Goal: Task Accomplishment & Management: Use online tool/utility

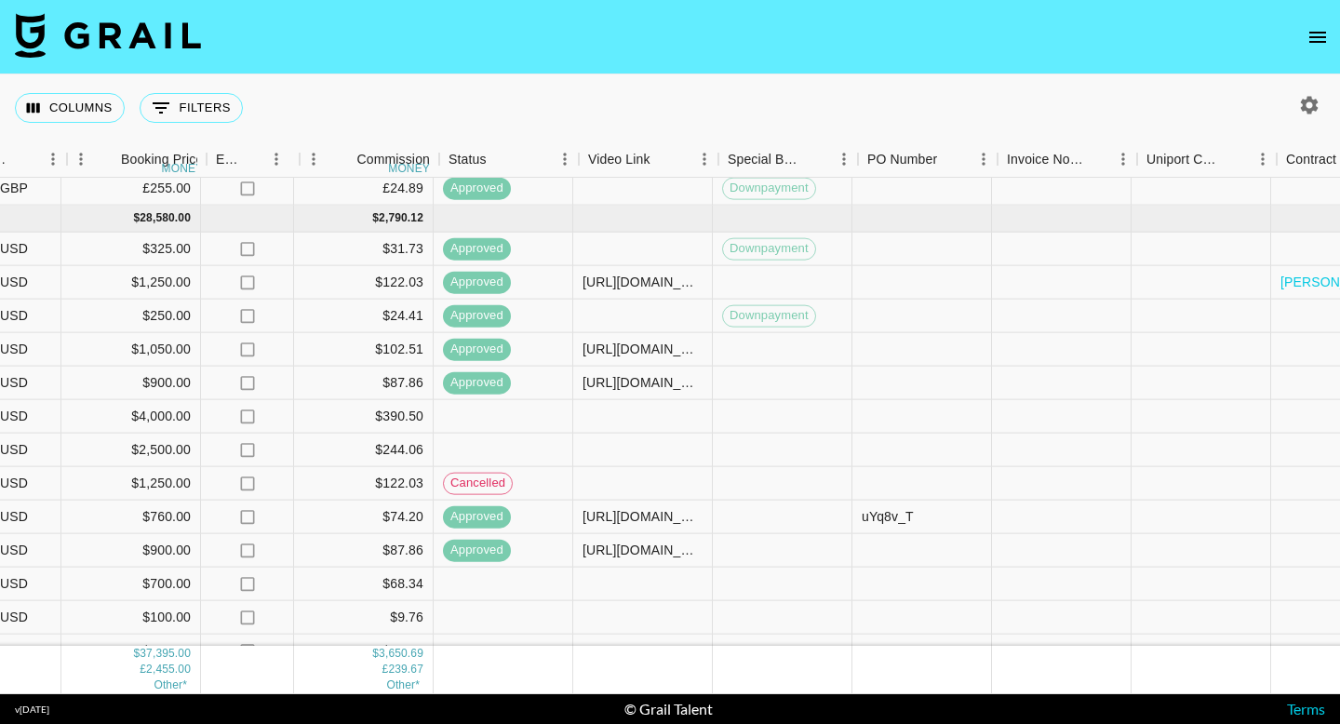
scroll to position [741, 1188]
click at [651, 241] on div at bounding box center [640, 249] width 140 height 33
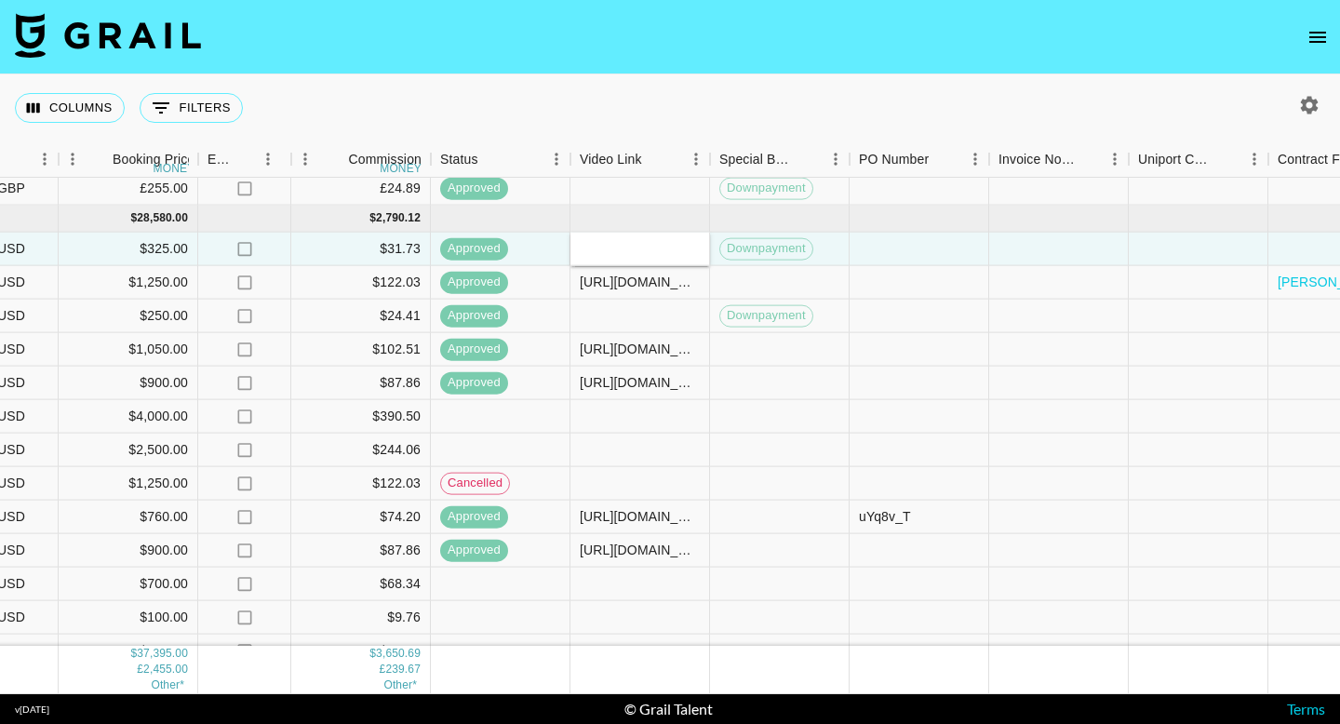
type input "[URL][DOMAIN_NAME][PERSON_NAME][DOMAIN_NAME][PERSON_NAME]"
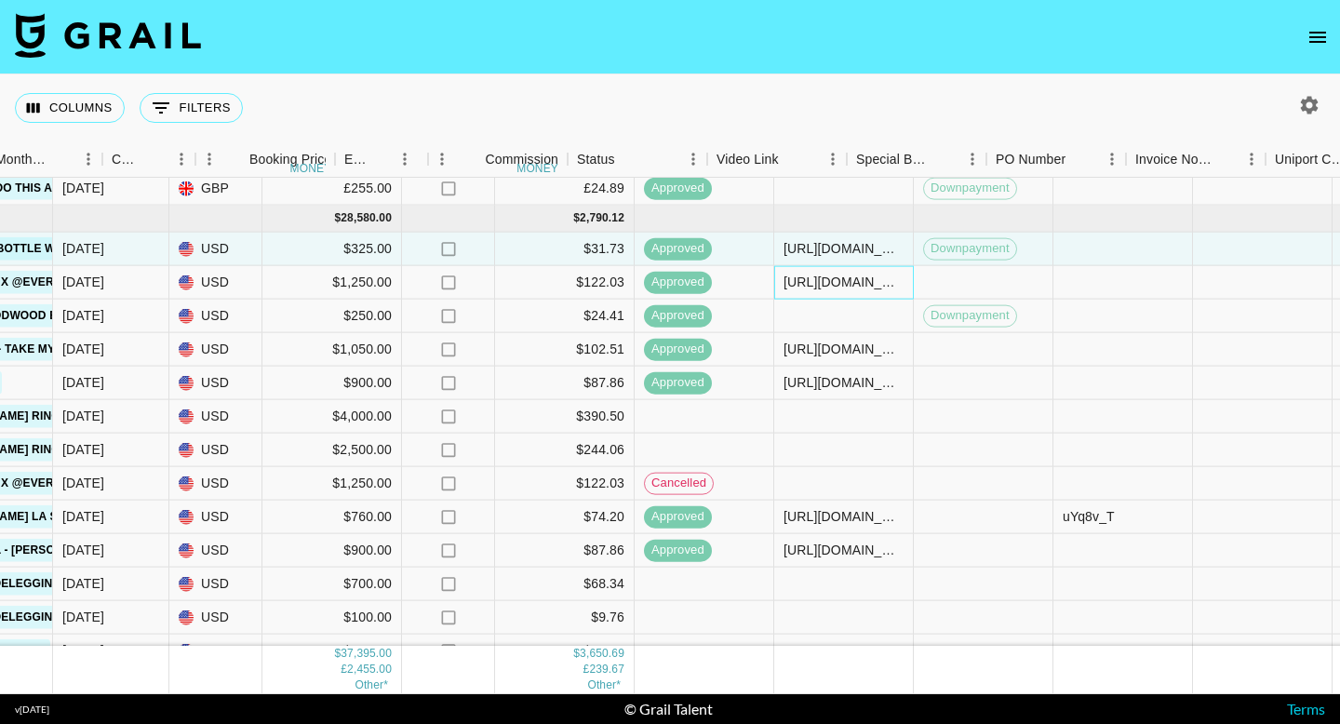
scroll to position [741, 1749]
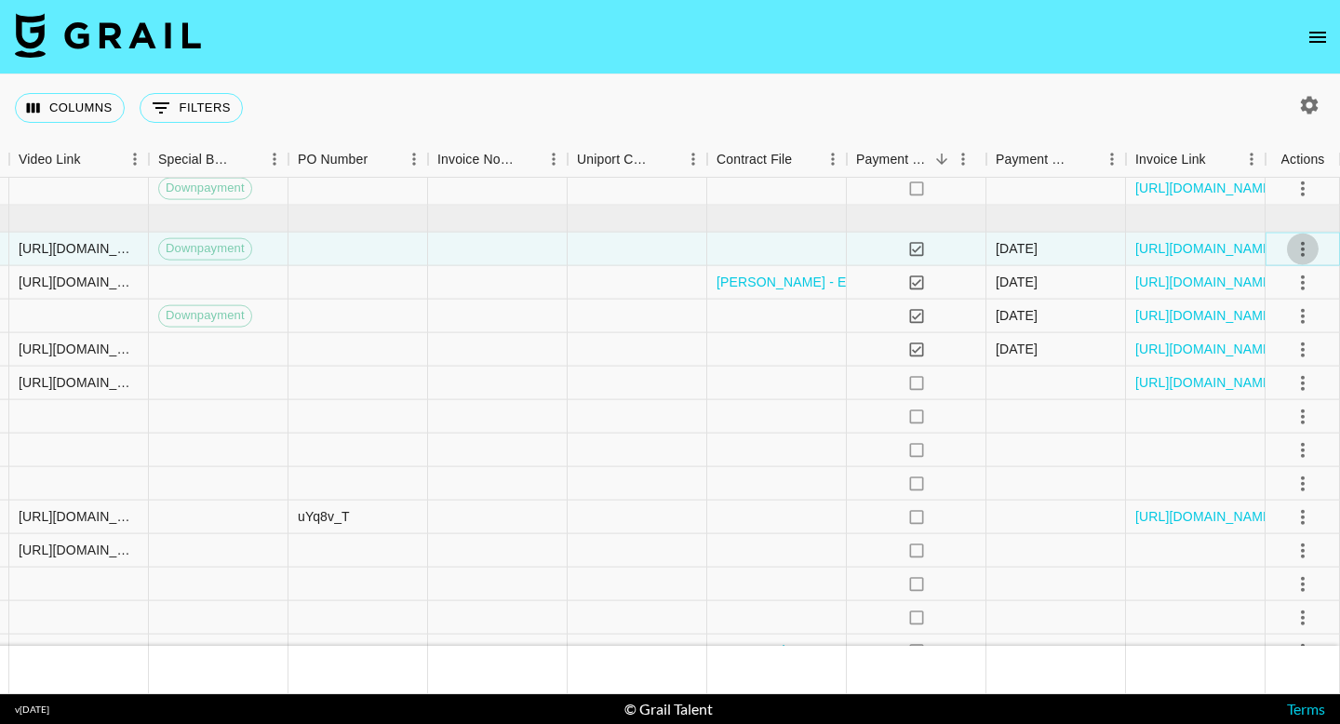
click at [1305, 247] on icon "select merge strategy" at bounding box center [1302, 248] width 22 height 22
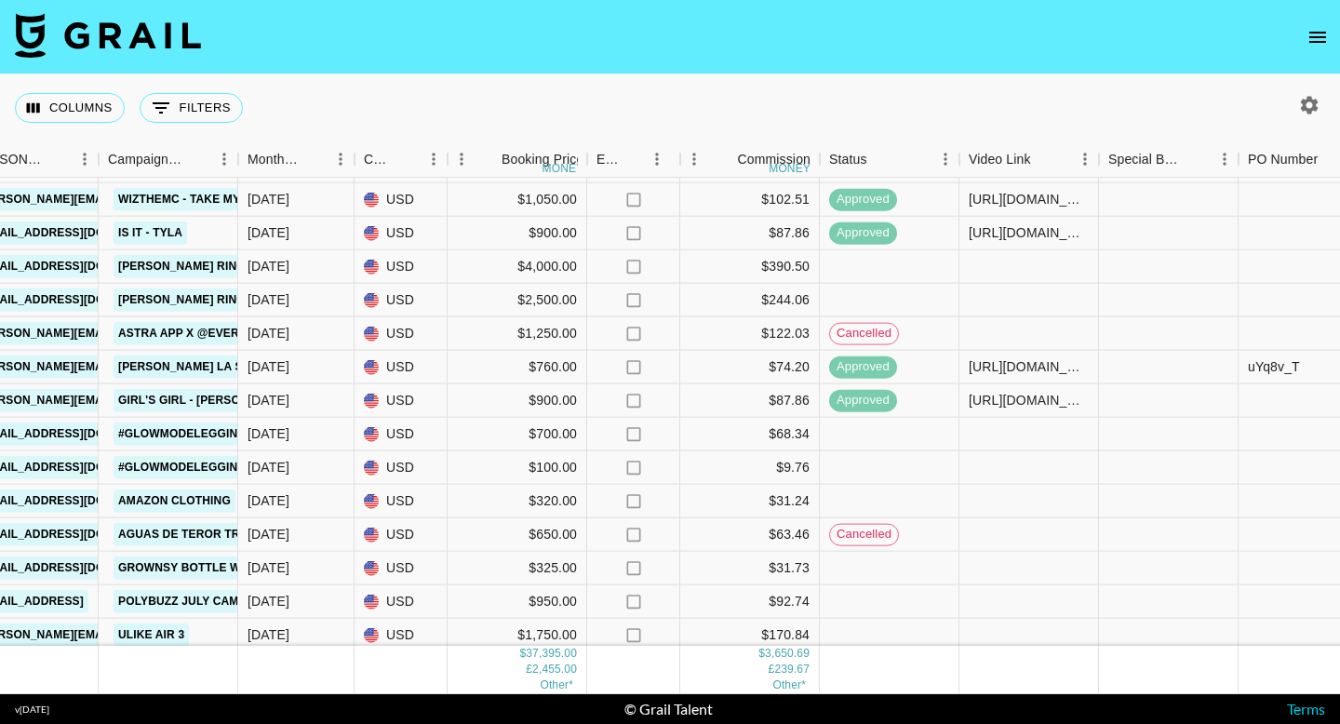
scroll to position [902, 799]
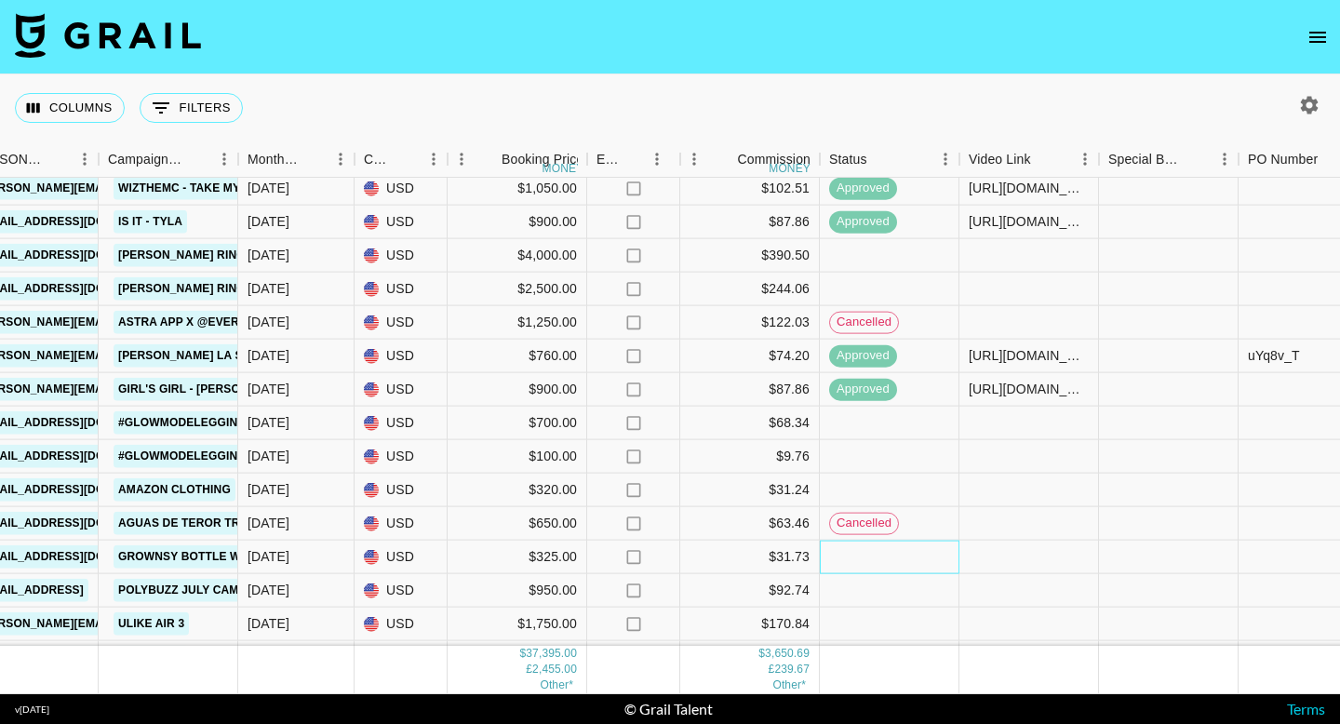
click at [870, 557] on div at bounding box center [890, 557] width 140 height 33
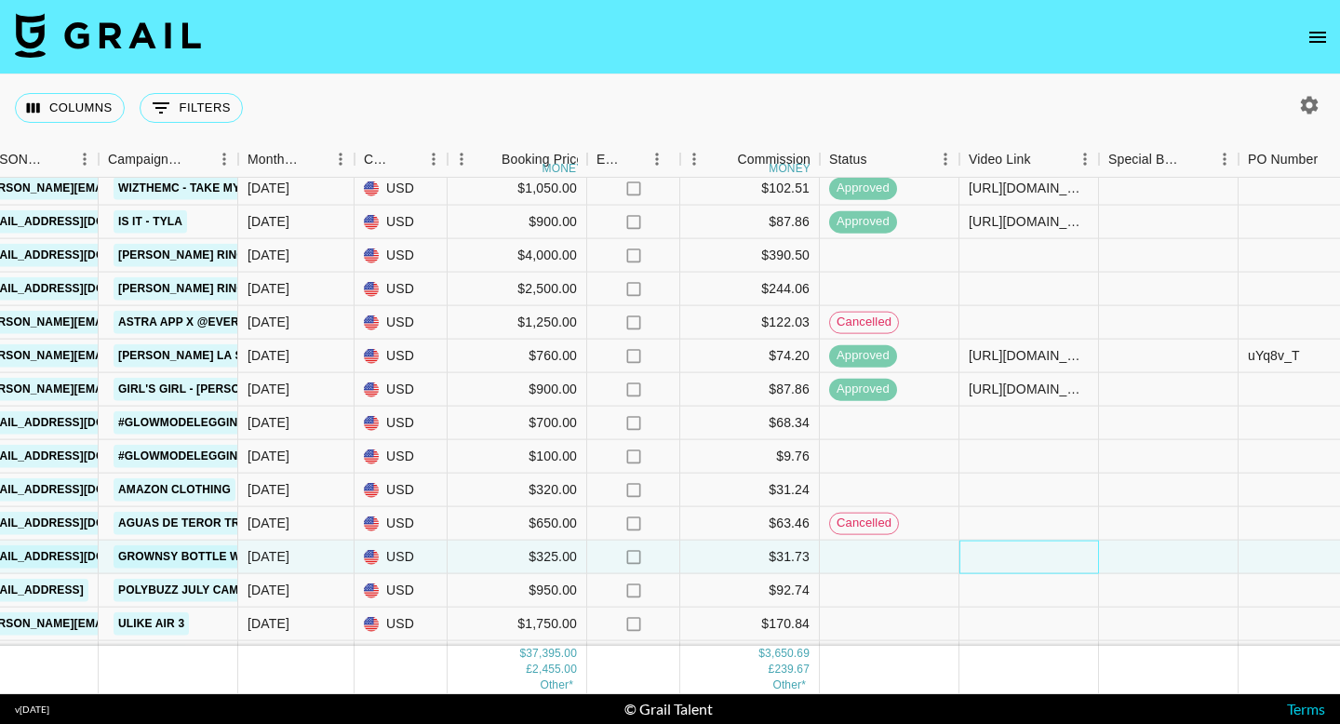
click at [1013, 554] on div at bounding box center [1029, 557] width 140 height 33
click at [1012, 554] on div at bounding box center [1029, 557] width 140 height 33
type input "[URL][DOMAIN_NAME][PERSON_NAME][DOMAIN_NAME][PERSON_NAME]"
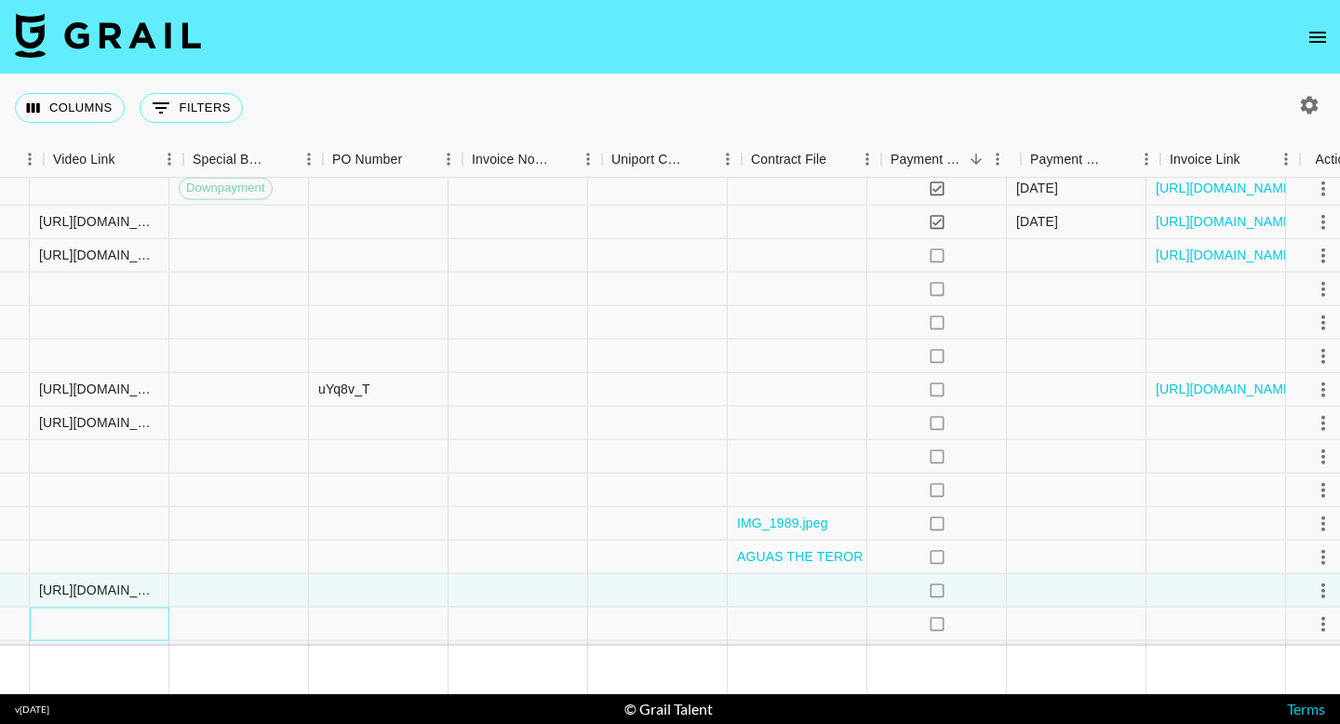
scroll to position [869, 1749]
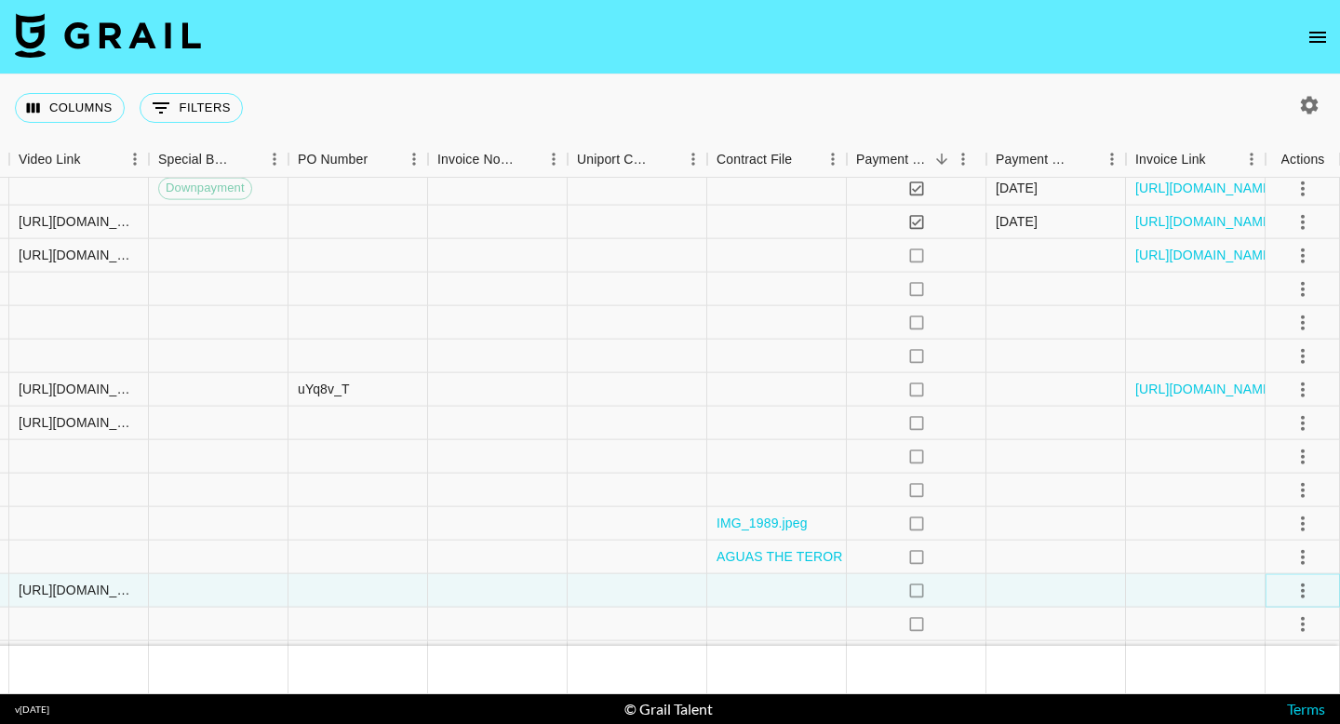
click at [1306, 584] on icon "select merge strategy" at bounding box center [1302, 590] width 22 height 22
click at [1274, 556] on div "Approve" at bounding box center [1262, 550] width 57 height 22
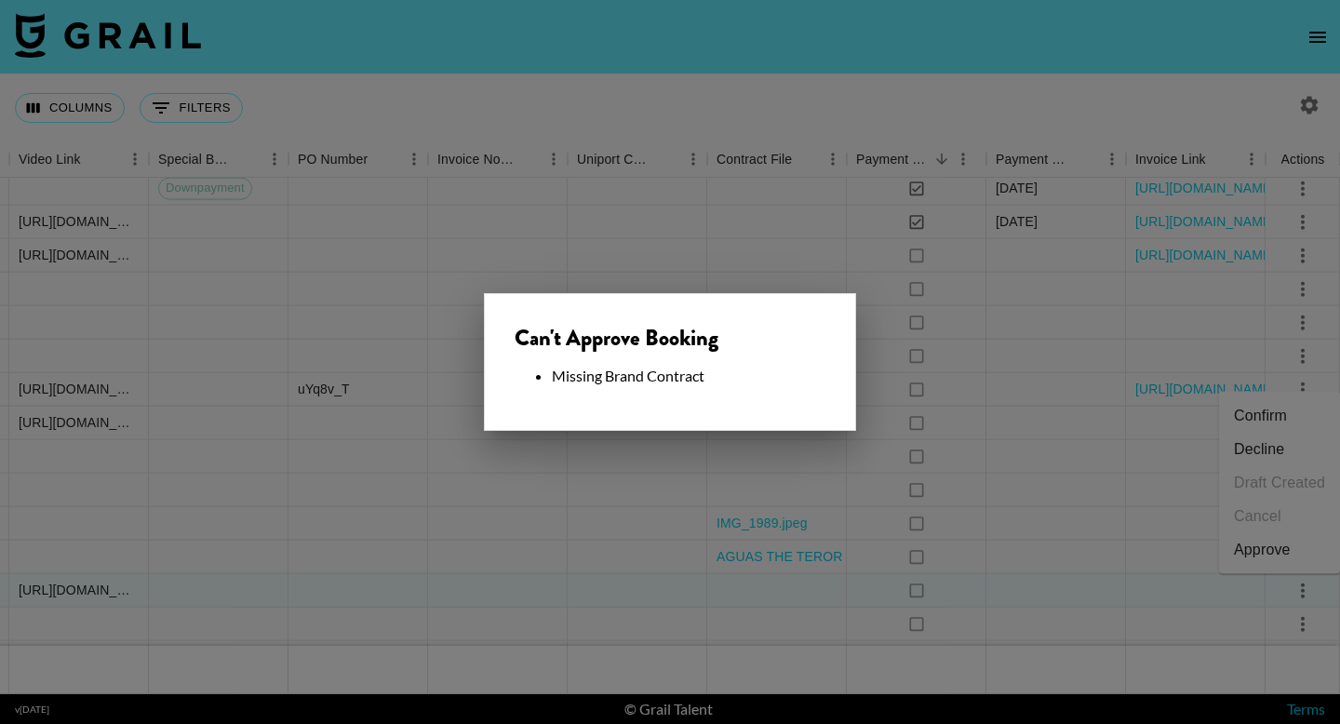
click at [1191, 585] on div at bounding box center [670, 362] width 1340 height 724
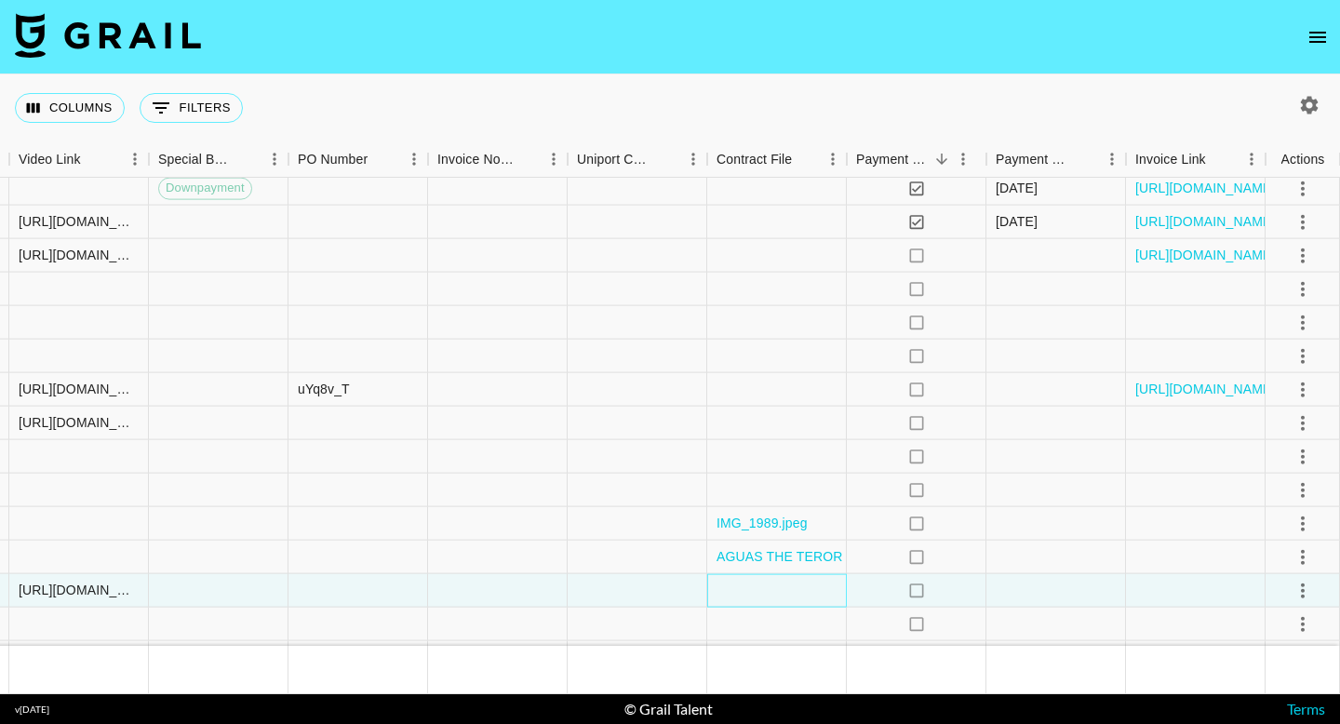
click at [771, 590] on div at bounding box center [777, 590] width 140 height 33
click at [771, 591] on div at bounding box center [777, 590] width 140 height 33
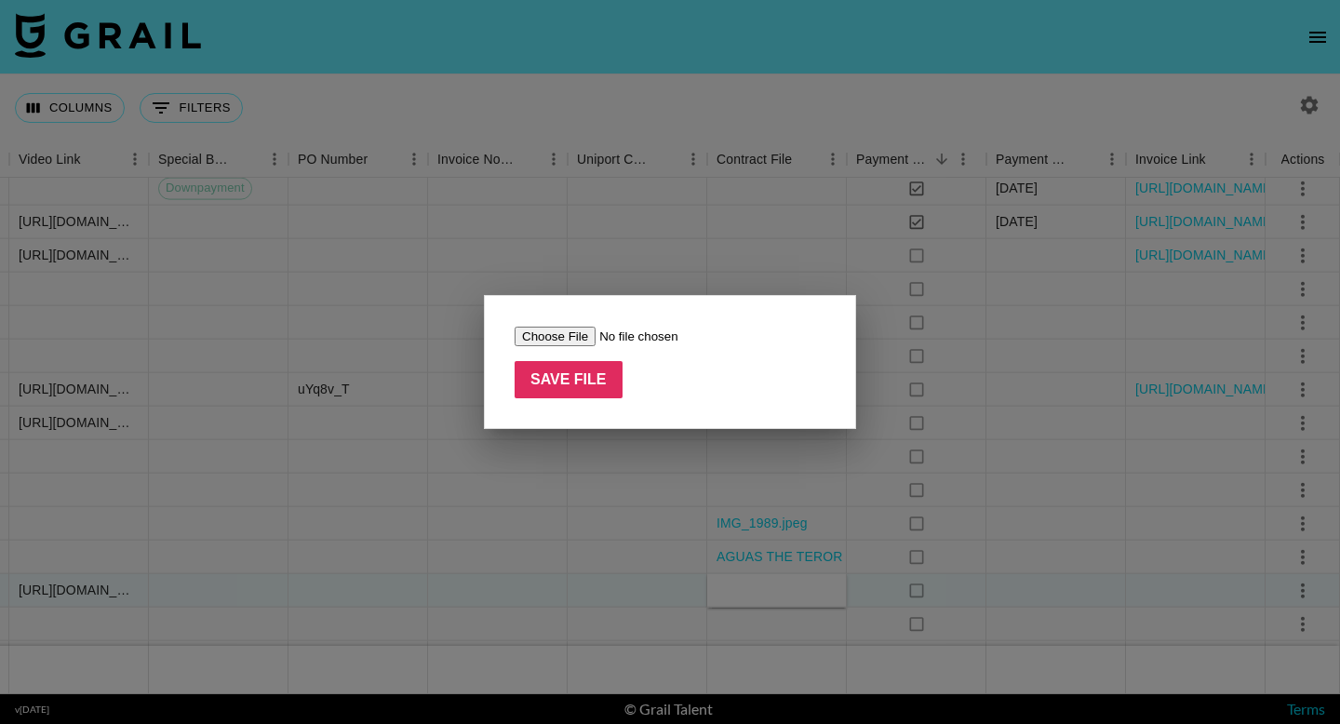
click at [556, 335] on input "file" at bounding box center [631, 337] width 235 height 20
type input "C:\fakepath\Grownsy Influencer Agreement For [PERSON_NAME].[PERSON_NAME].docx"
click at [581, 394] on input "Save File" at bounding box center [568, 379] width 108 height 37
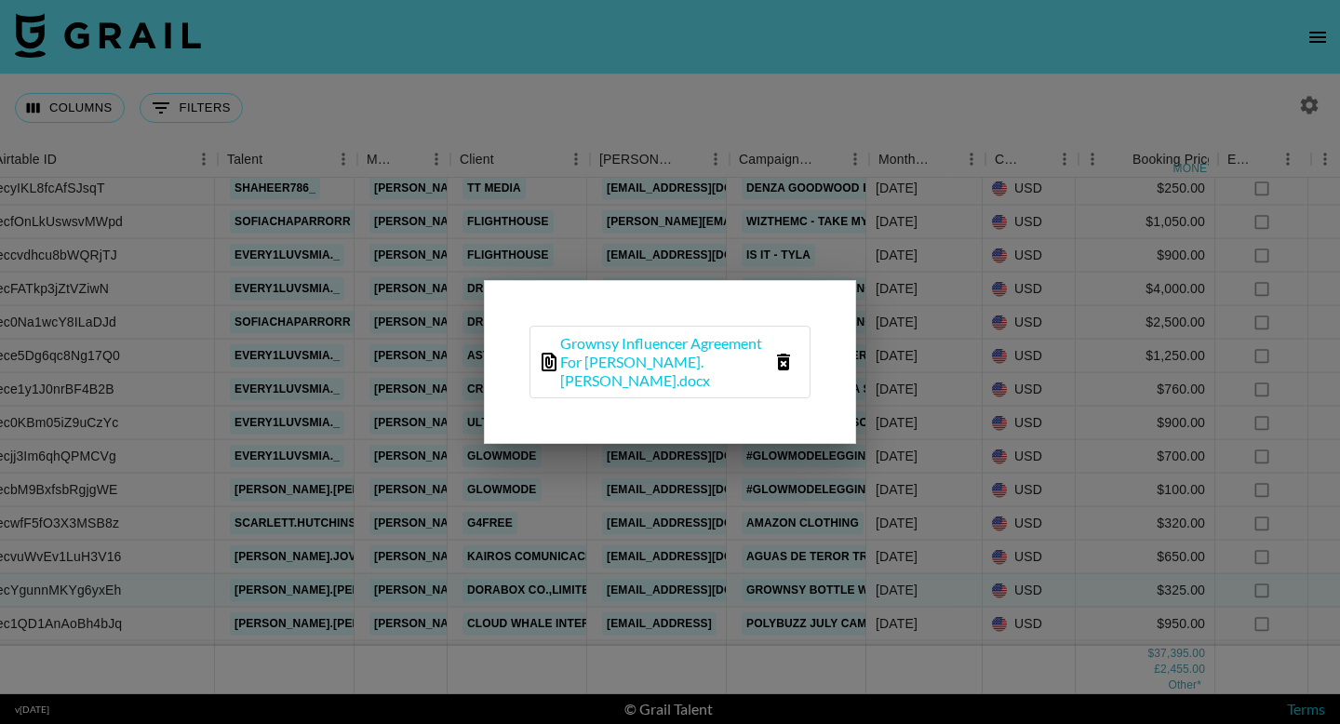
scroll to position [869, 168]
click at [1023, 604] on div at bounding box center [670, 362] width 1340 height 724
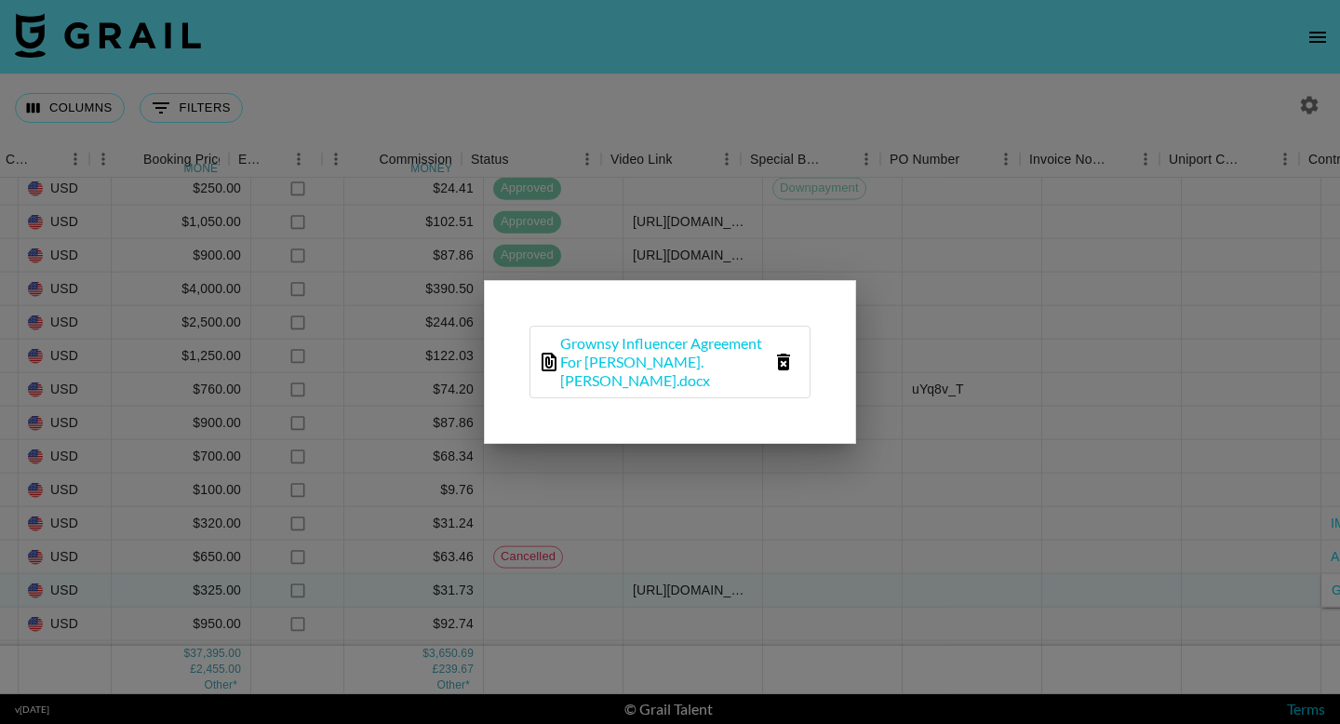
scroll to position [869, 1157]
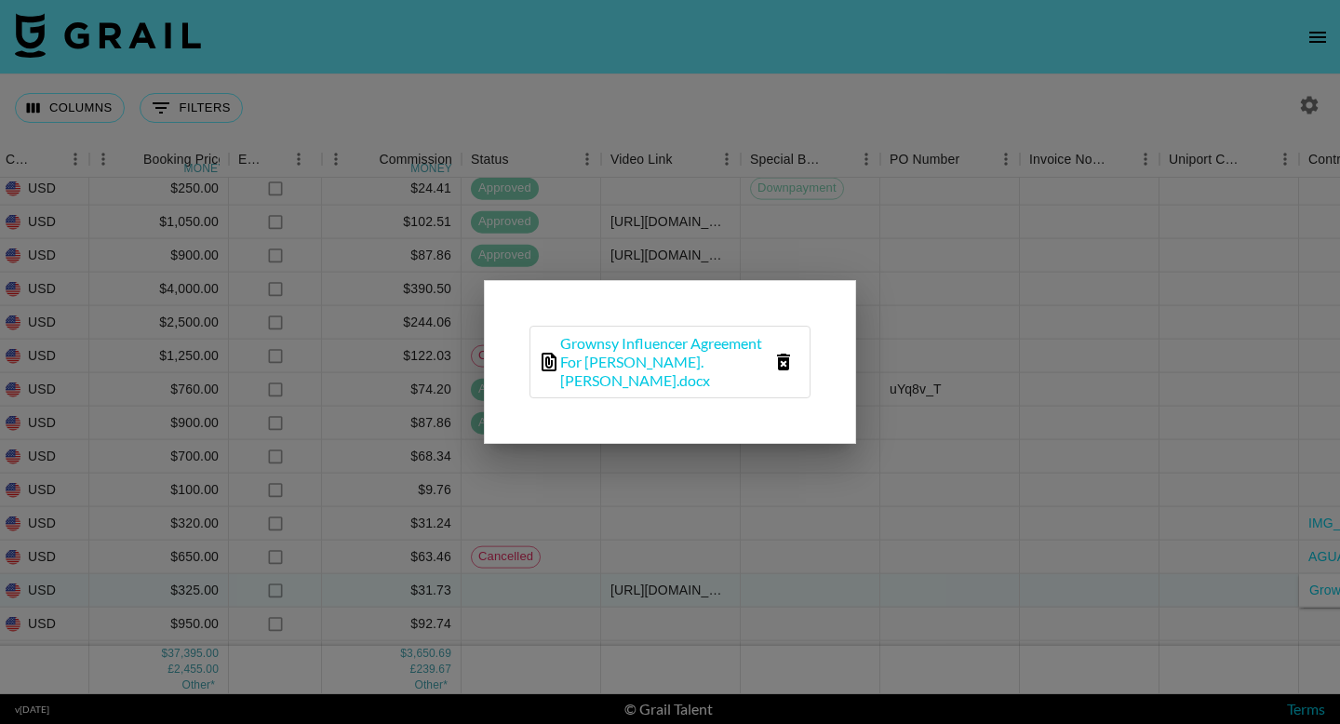
click at [1026, 542] on div at bounding box center [670, 362] width 1340 height 724
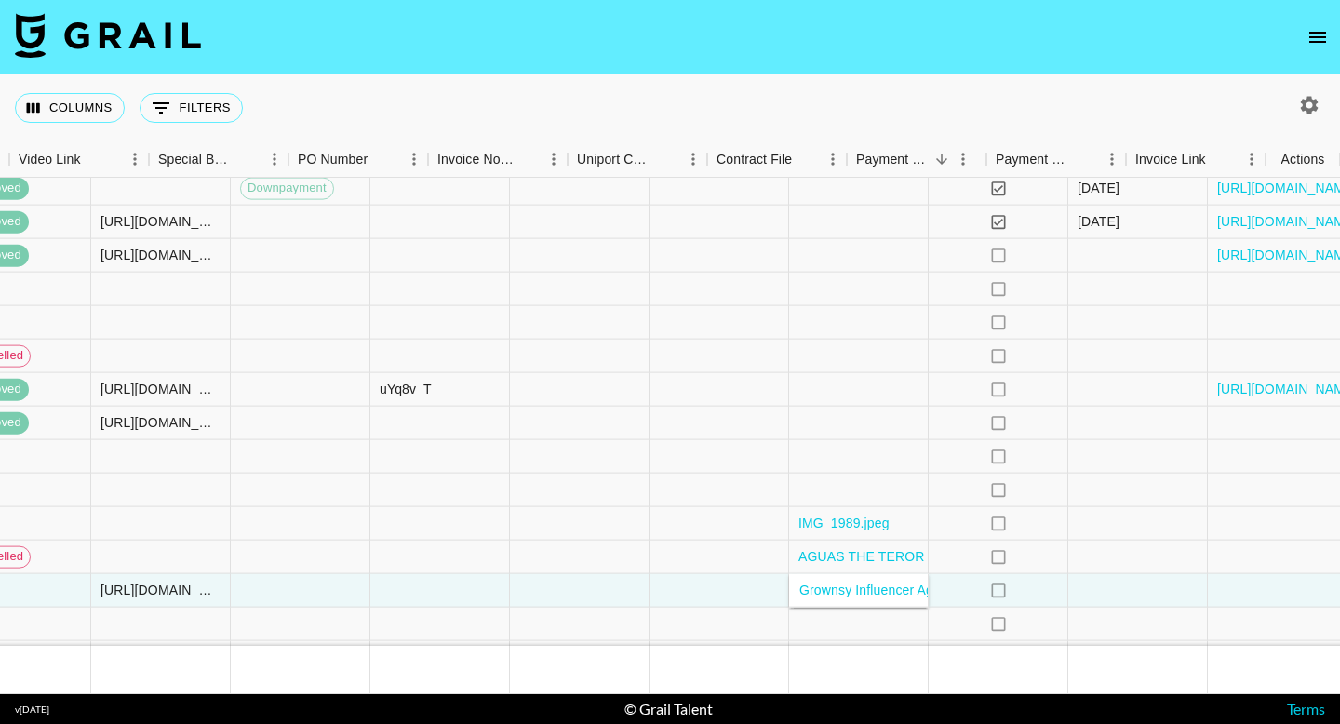
scroll to position [869, 1749]
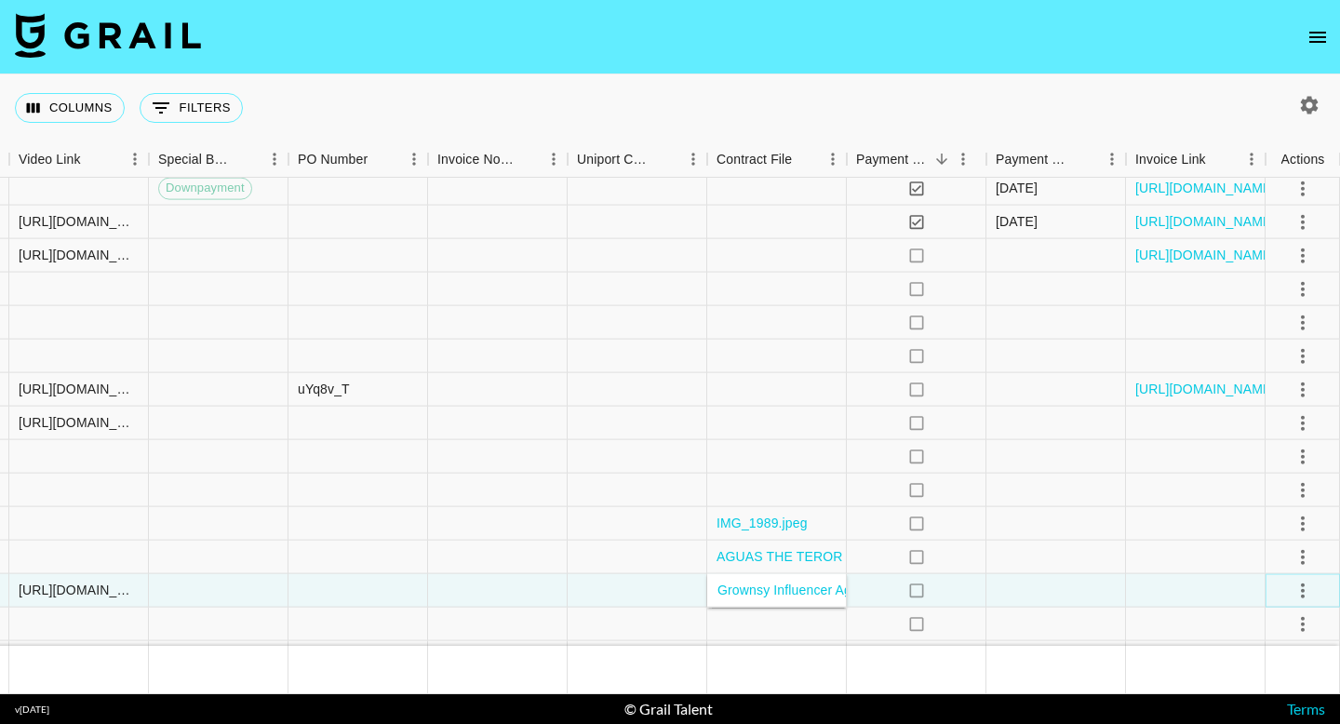
click at [1303, 591] on icon "select merge strategy" at bounding box center [1302, 590] width 22 height 22
click at [1285, 554] on div "Approve" at bounding box center [1262, 550] width 57 height 22
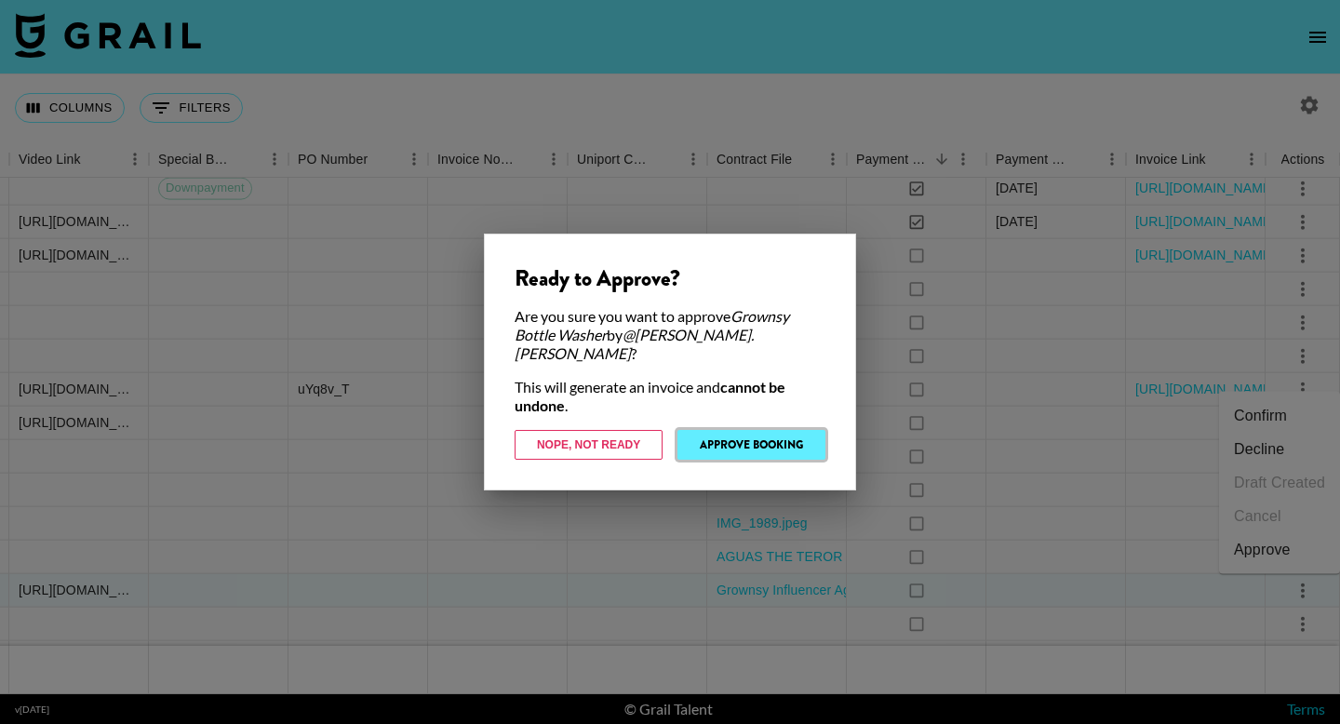
click at [771, 430] on button "Approve Booking" at bounding box center [751, 445] width 148 height 30
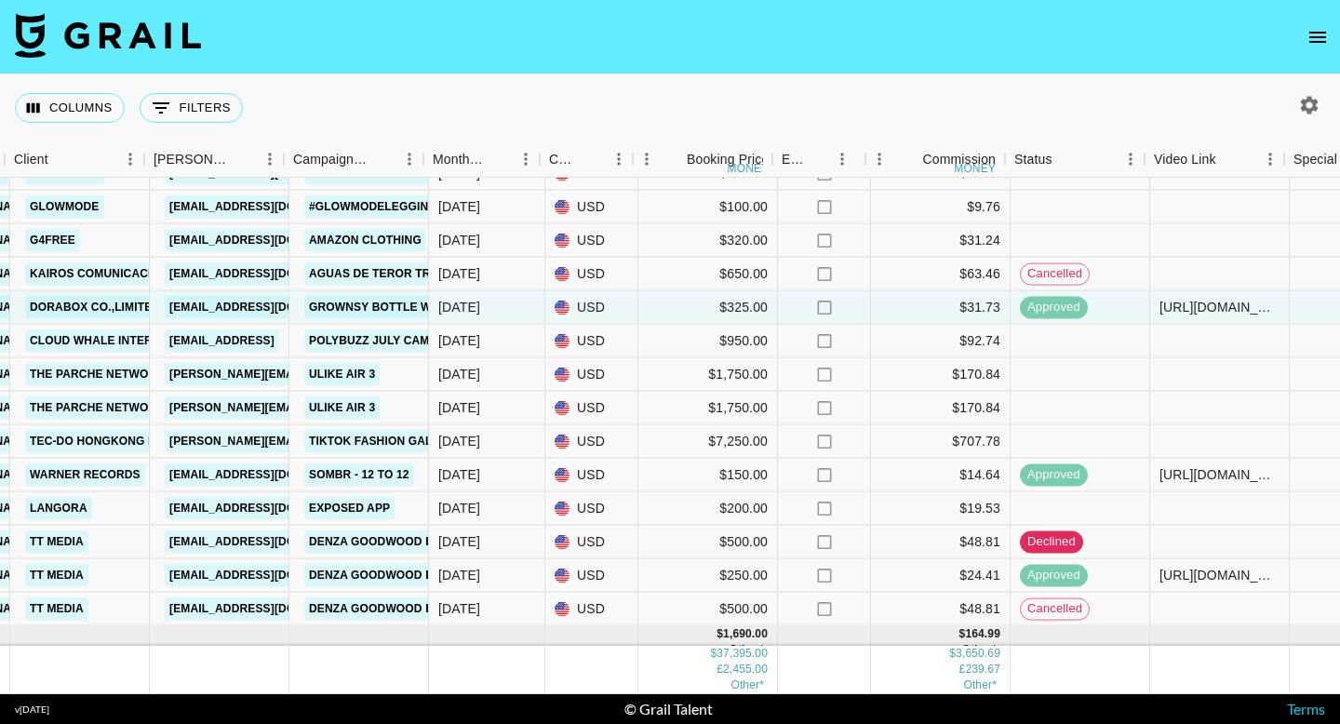
scroll to position [1152, 621]
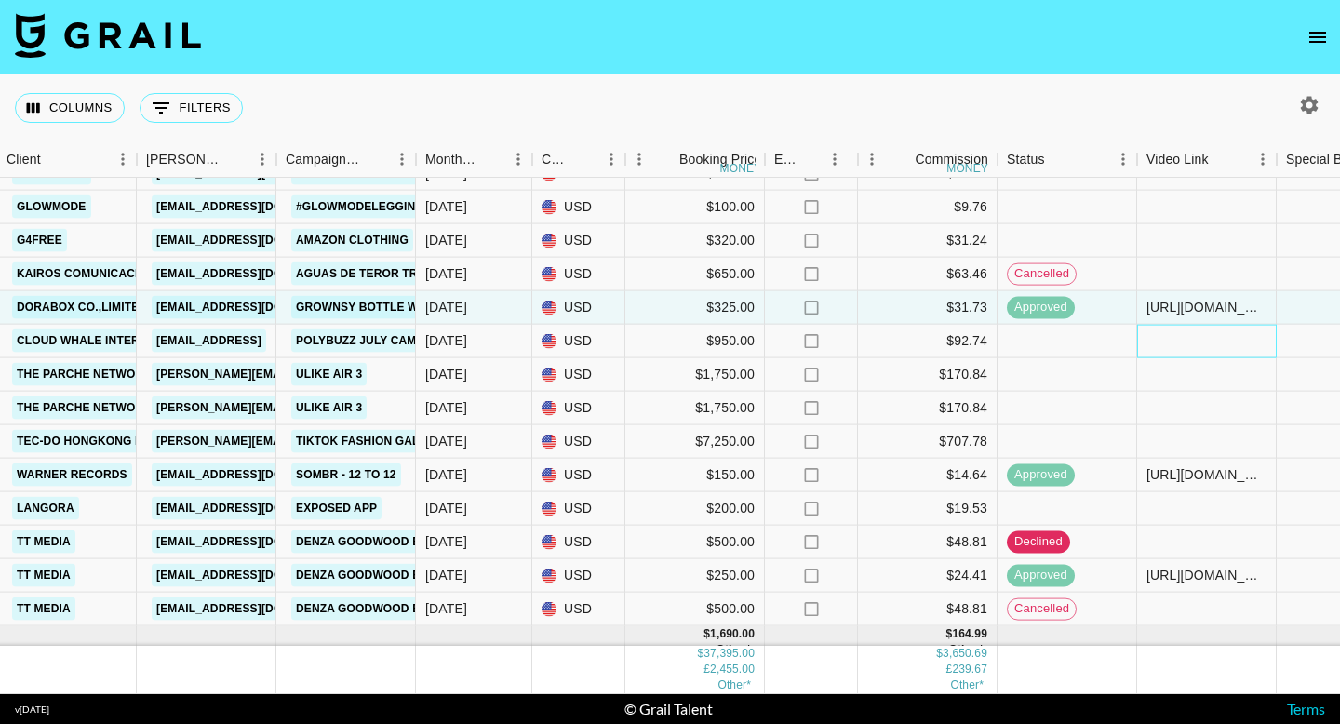
click at [1191, 339] on div at bounding box center [1207, 341] width 140 height 33
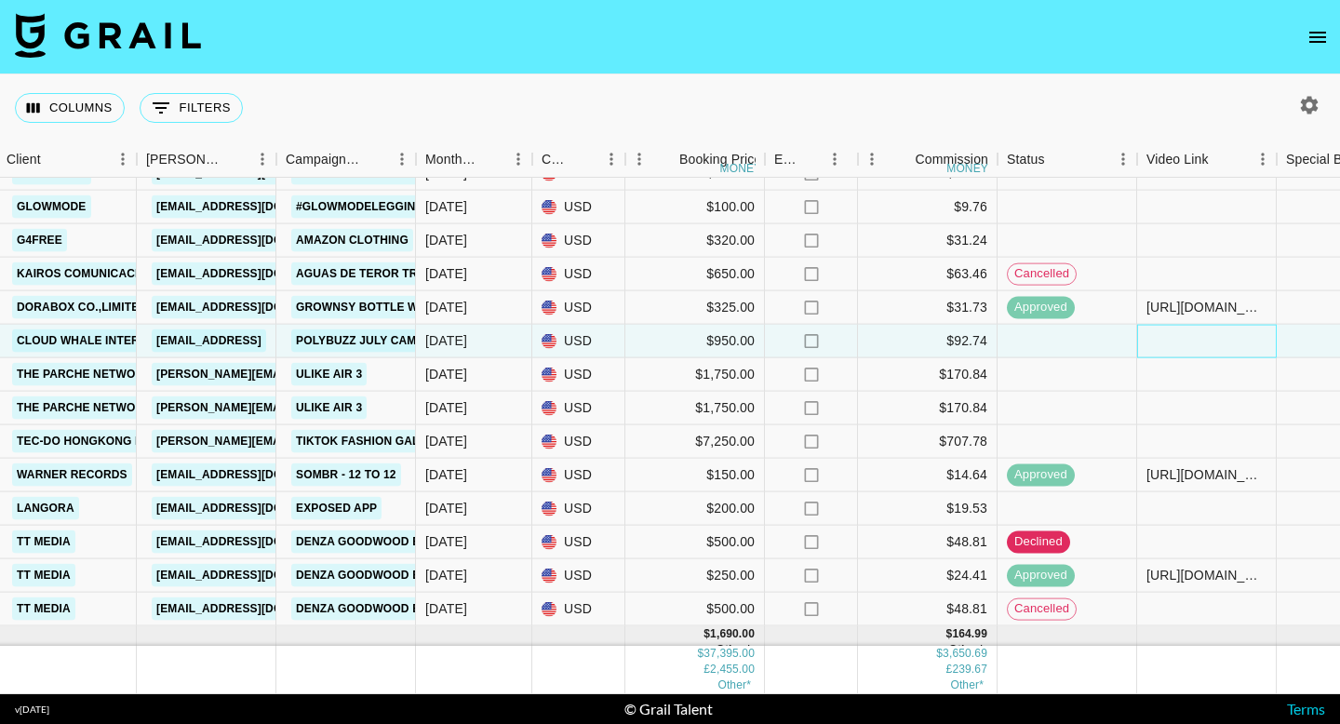
click at [1191, 340] on div at bounding box center [1207, 341] width 140 height 33
type input "[URL][DOMAIN_NAME][PERSON_NAME][DOMAIN_NAME][PERSON_NAME]"
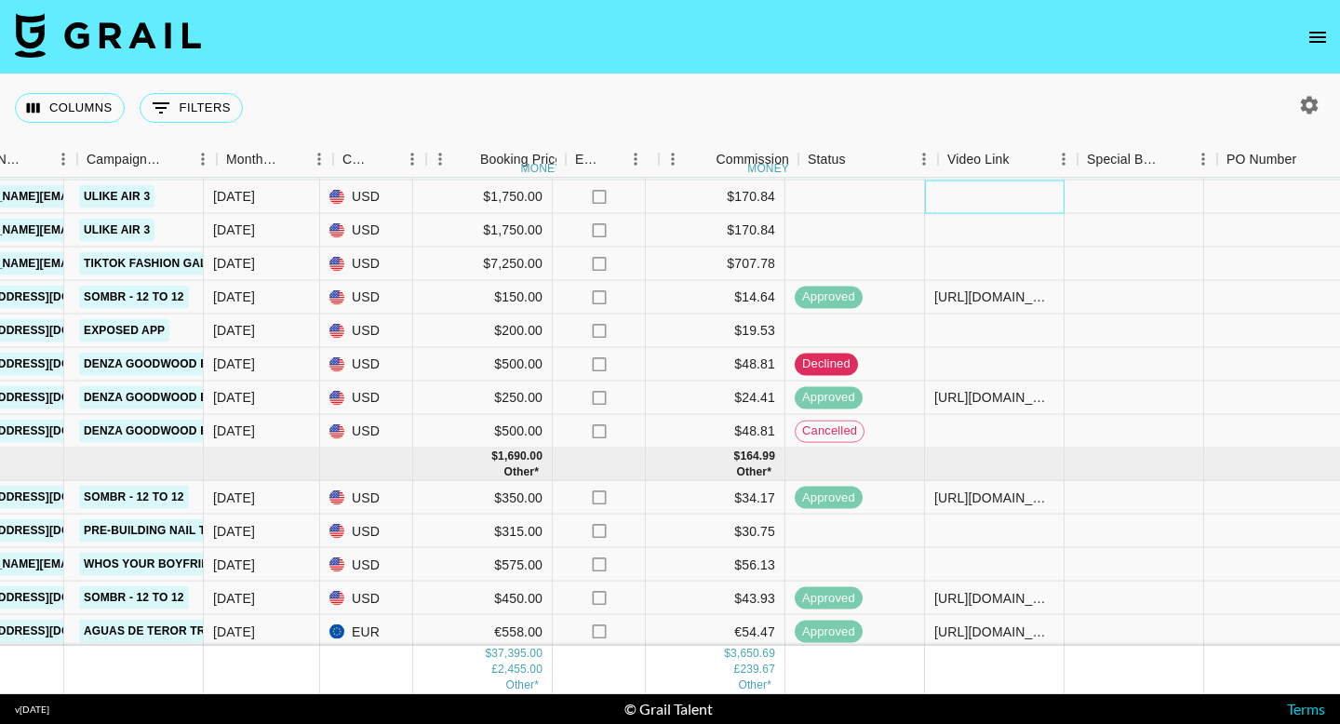
scroll to position [1329, 839]
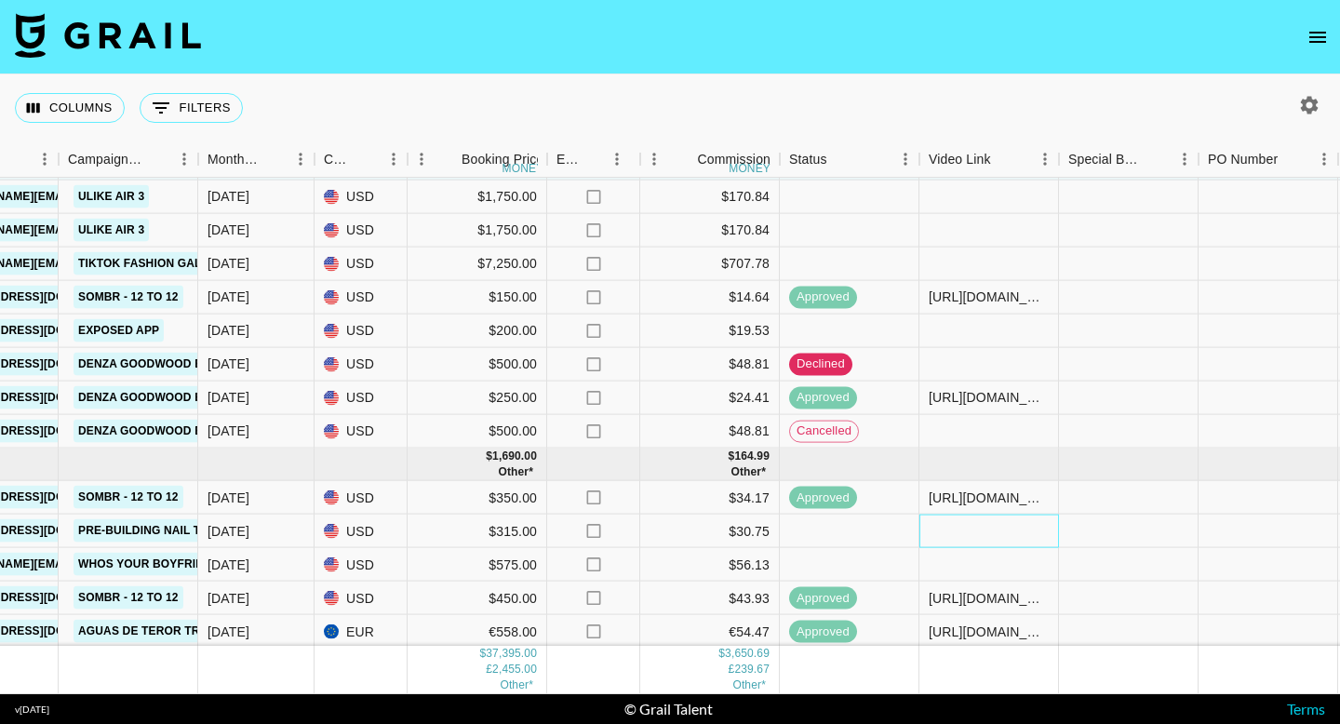
click at [987, 527] on div at bounding box center [989, 530] width 140 height 33
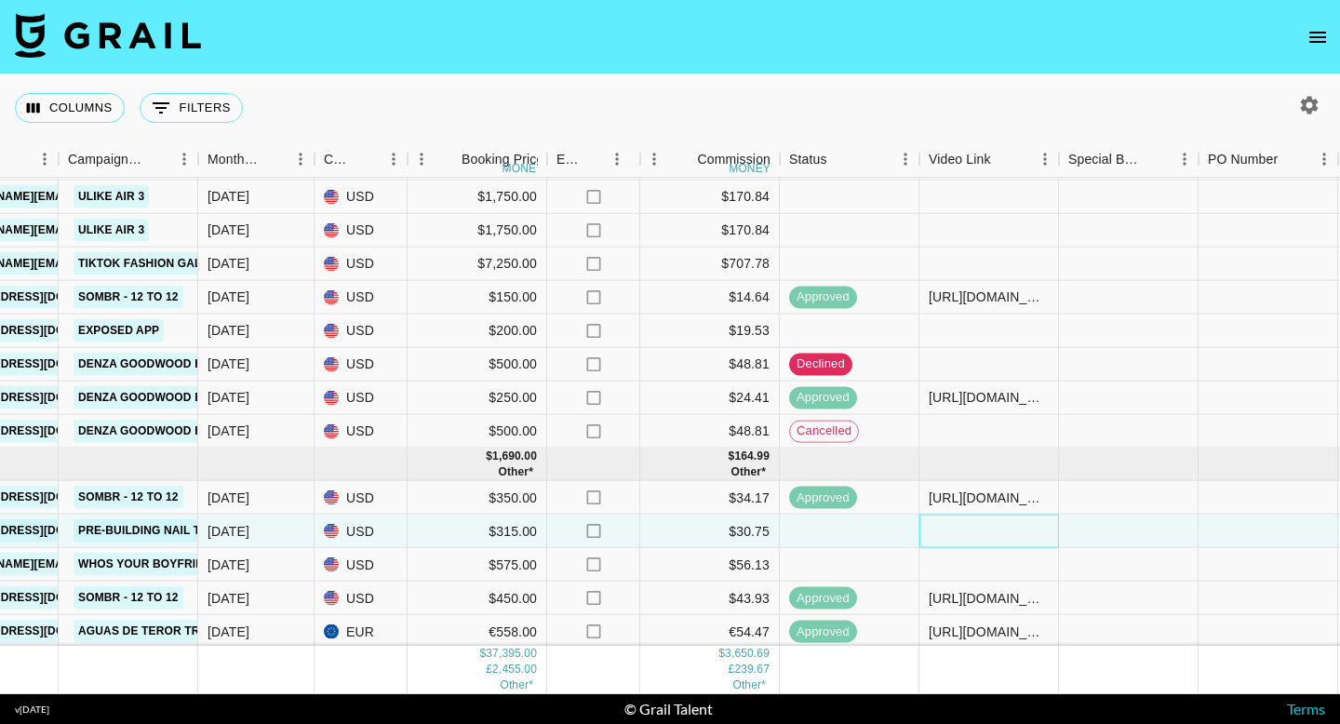
click at [987, 527] on div at bounding box center [989, 530] width 140 height 33
type input "[URL][DOMAIN_NAME][PERSON_NAME][DOMAIN_NAME][PERSON_NAME]"
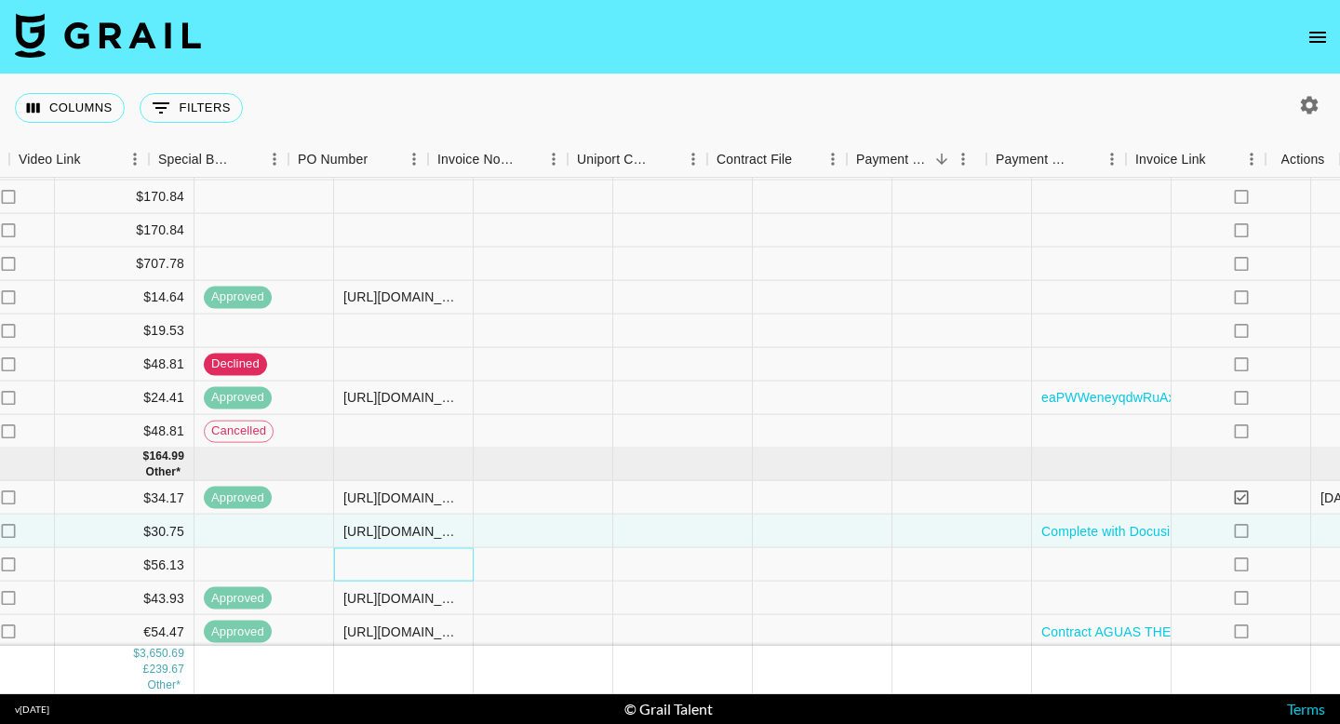
scroll to position [1329, 1749]
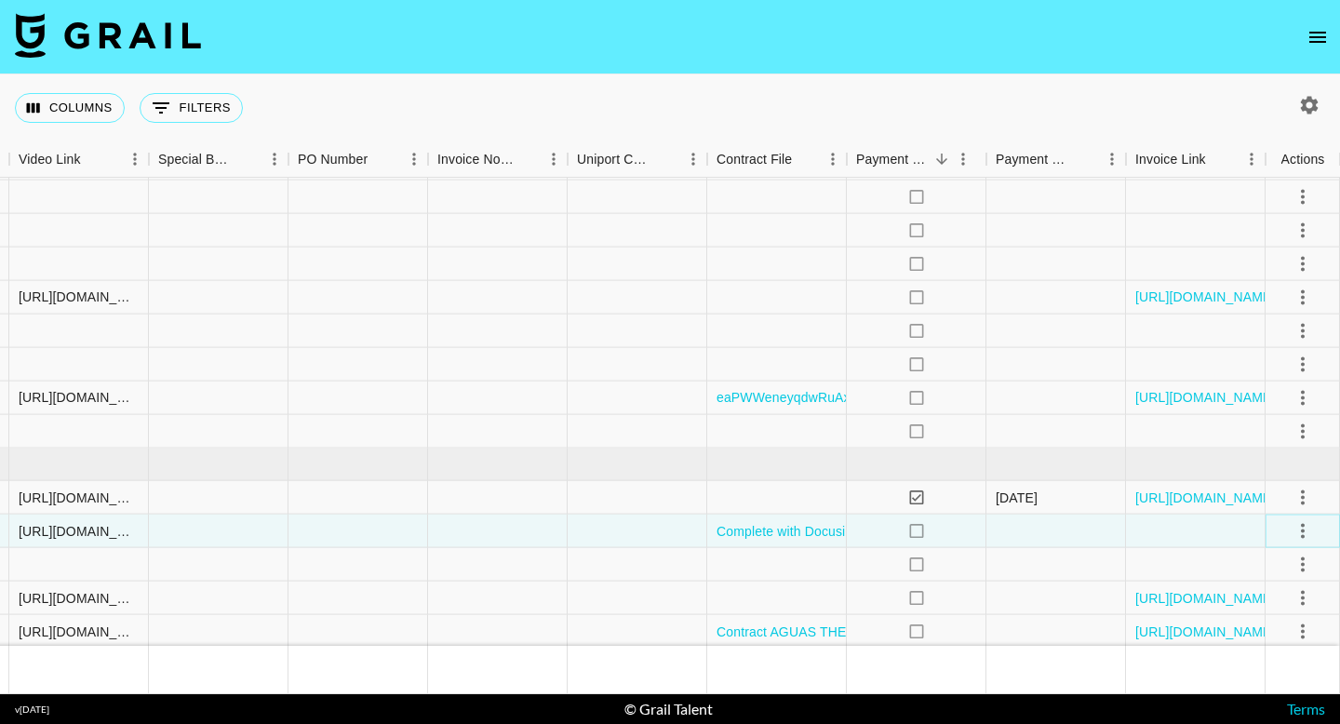
click at [1302, 529] on icon "select merge strategy" at bounding box center [1303, 530] width 4 height 15
click at [1262, 483] on div "Approve" at bounding box center [1262, 490] width 57 height 22
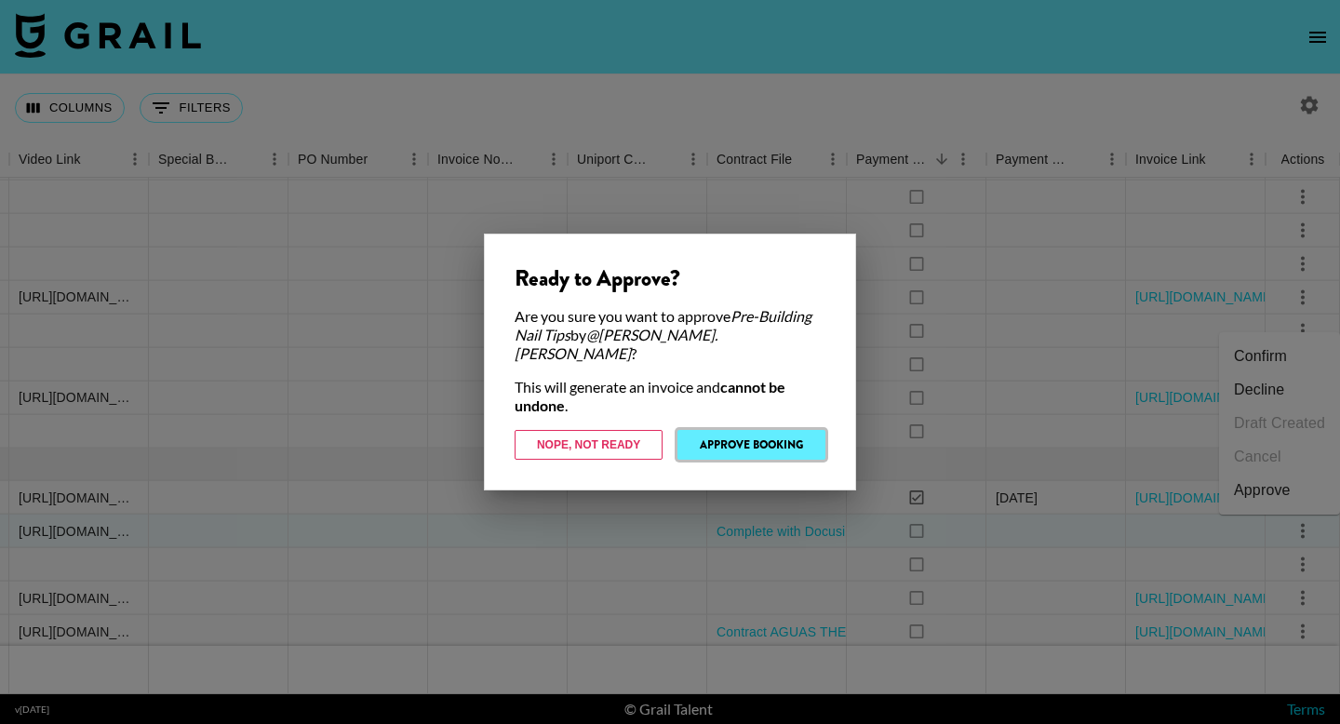
click at [742, 432] on button "Approve Booking" at bounding box center [751, 445] width 148 height 30
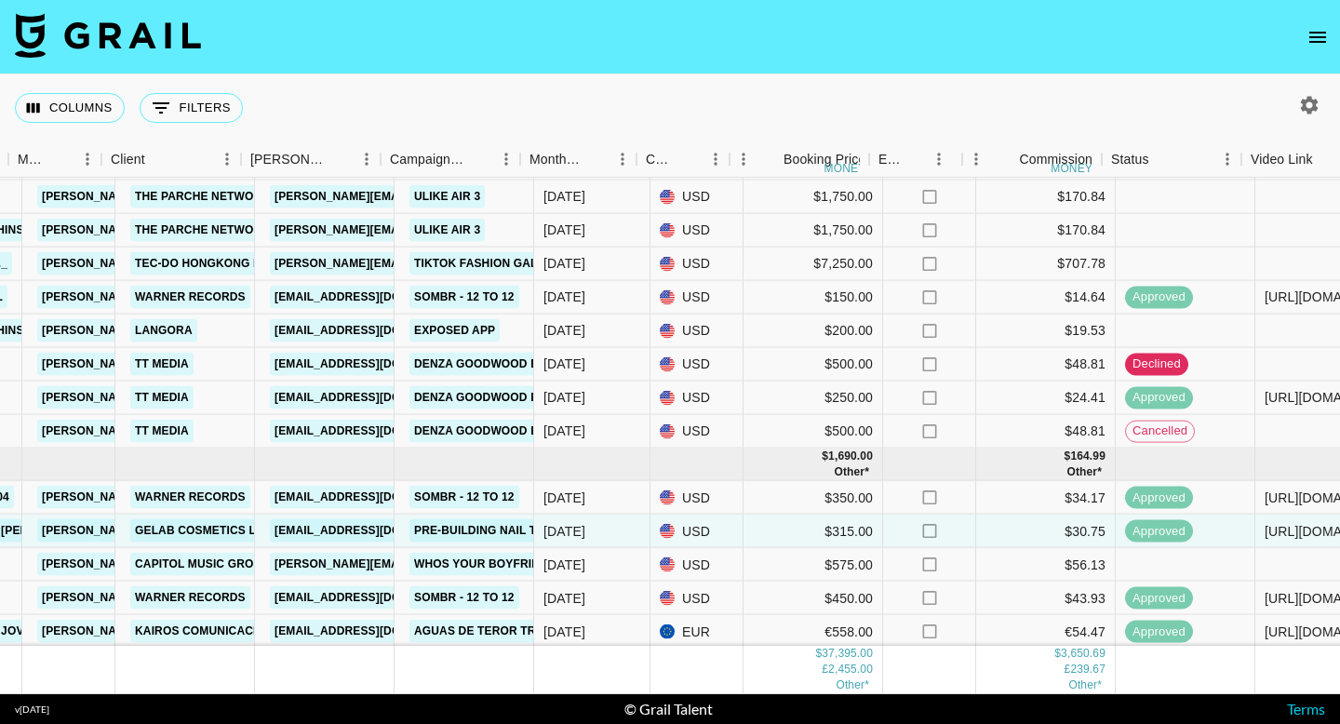
scroll to position [1329, 529]
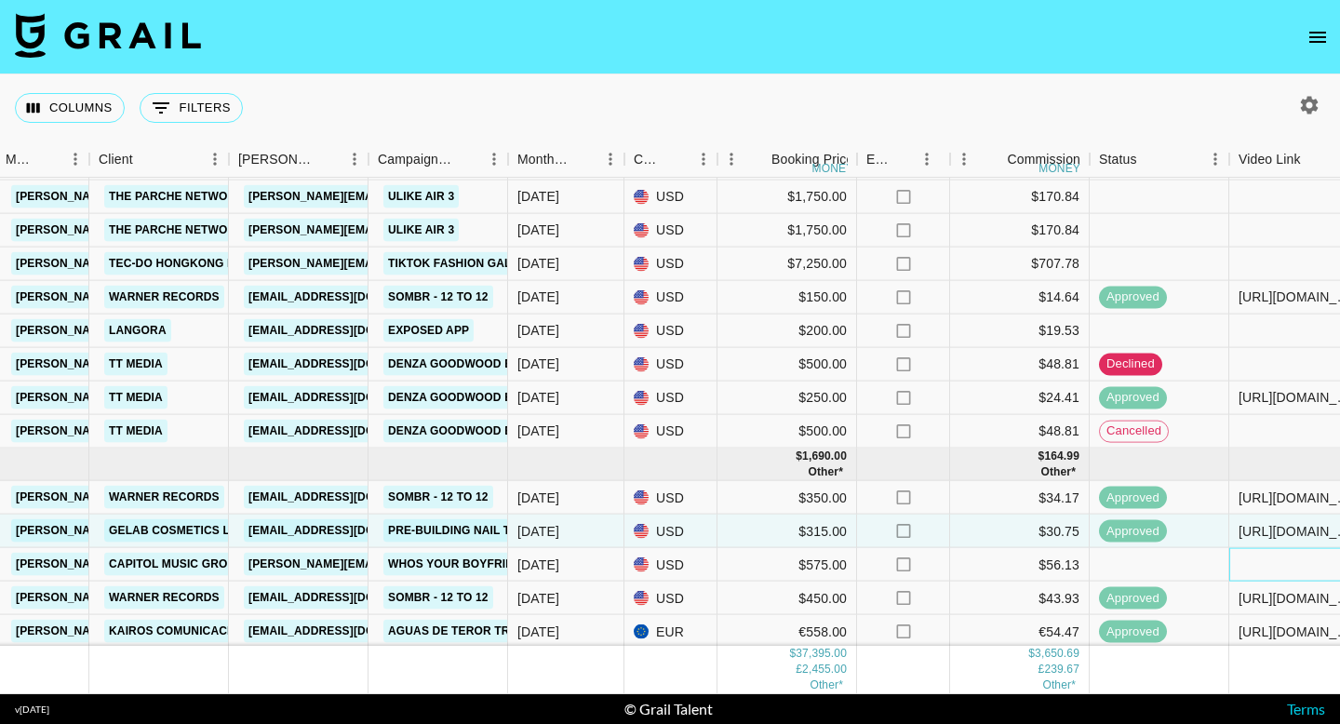
click at [1291, 558] on div at bounding box center [1299, 564] width 140 height 33
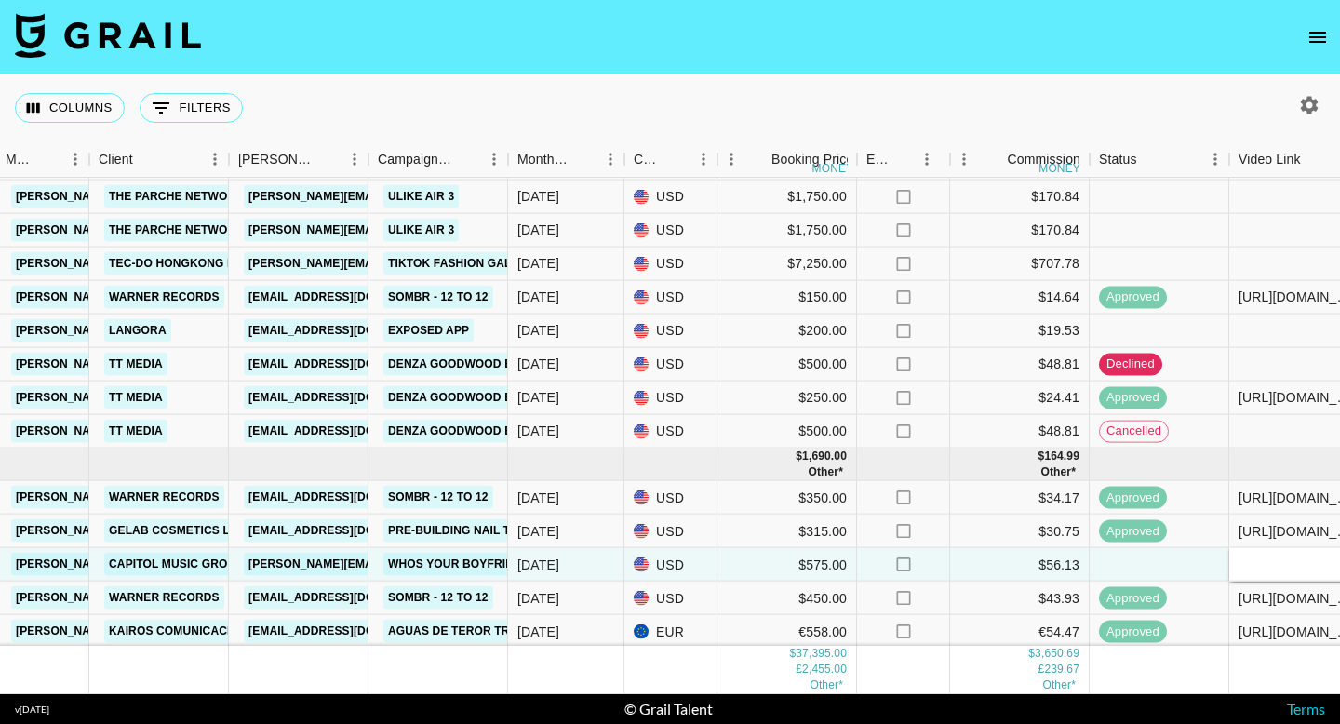
scroll to position [1329, 556]
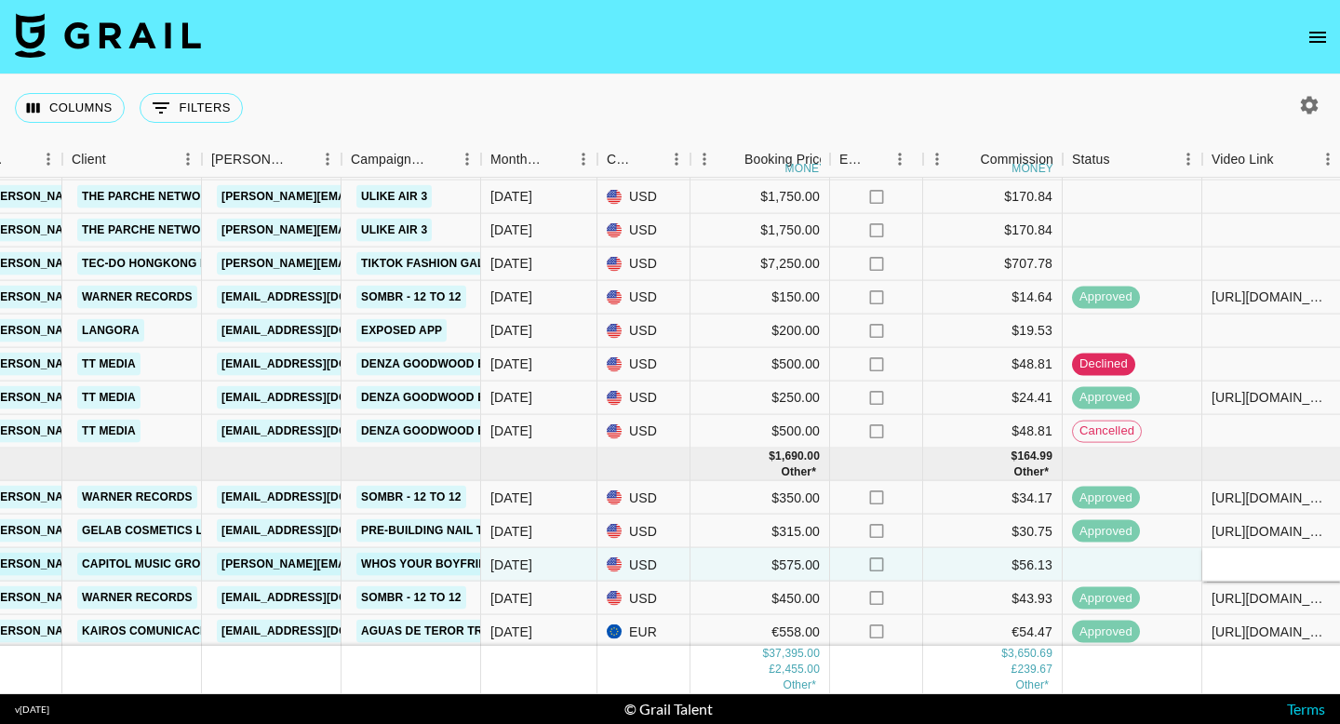
type input "[URL][DOMAIN_NAME]"
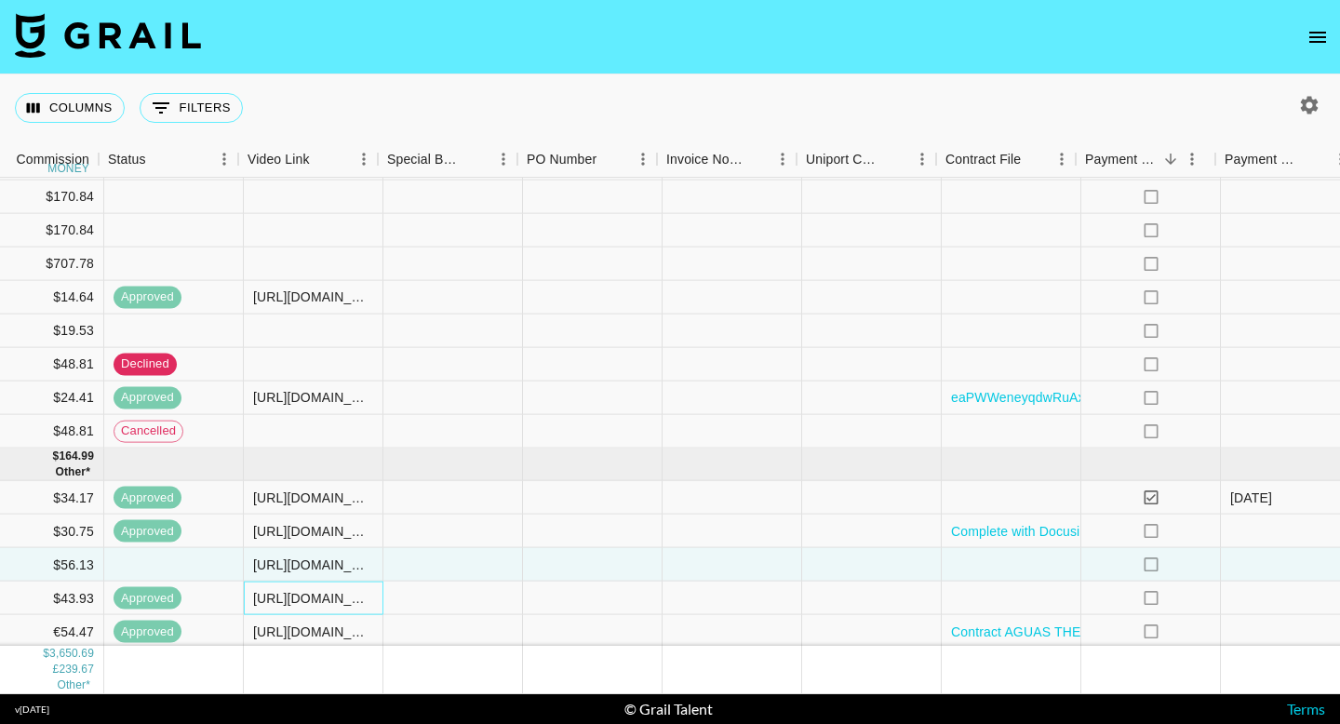
scroll to position [1329, 1749]
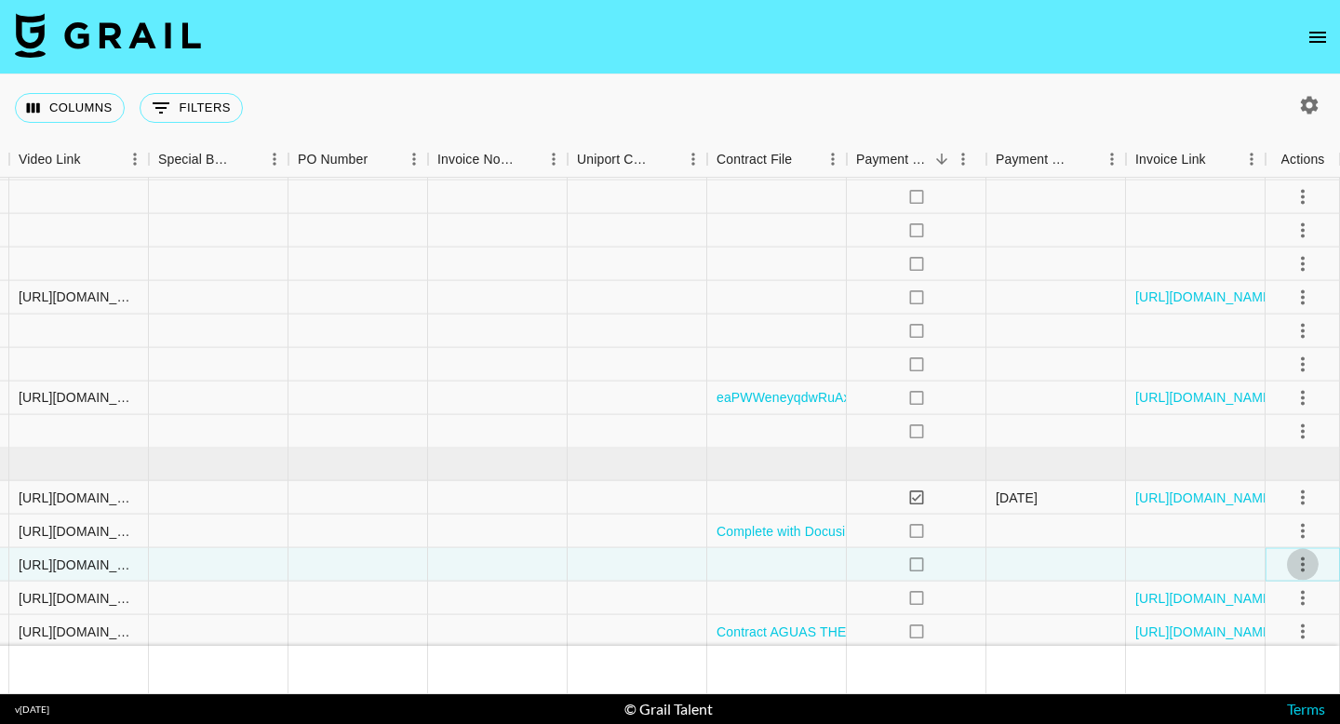
click at [1303, 558] on icon "select merge strategy" at bounding box center [1303, 563] width 4 height 15
click at [1279, 528] on div "Approve" at bounding box center [1262, 524] width 57 height 22
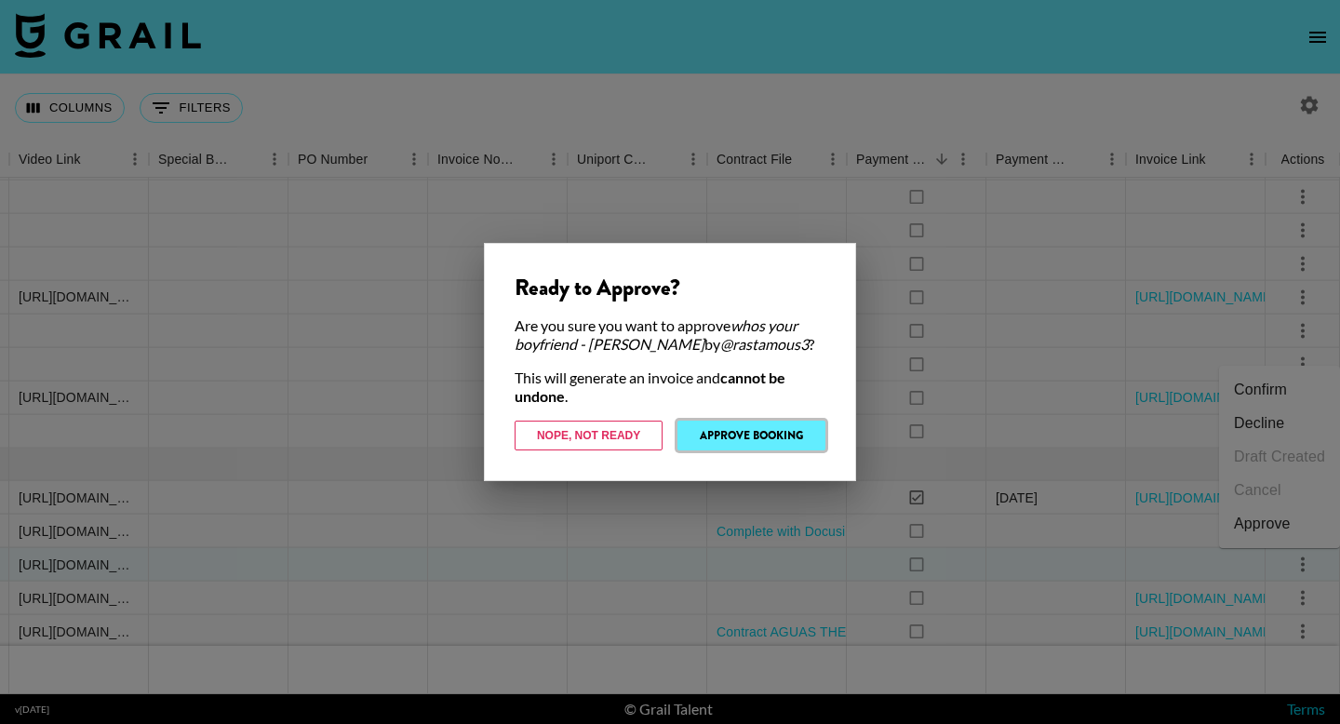
click at [778, 439] on button "Approve Booking" at bounding box center [751, 436] width 148 height 30
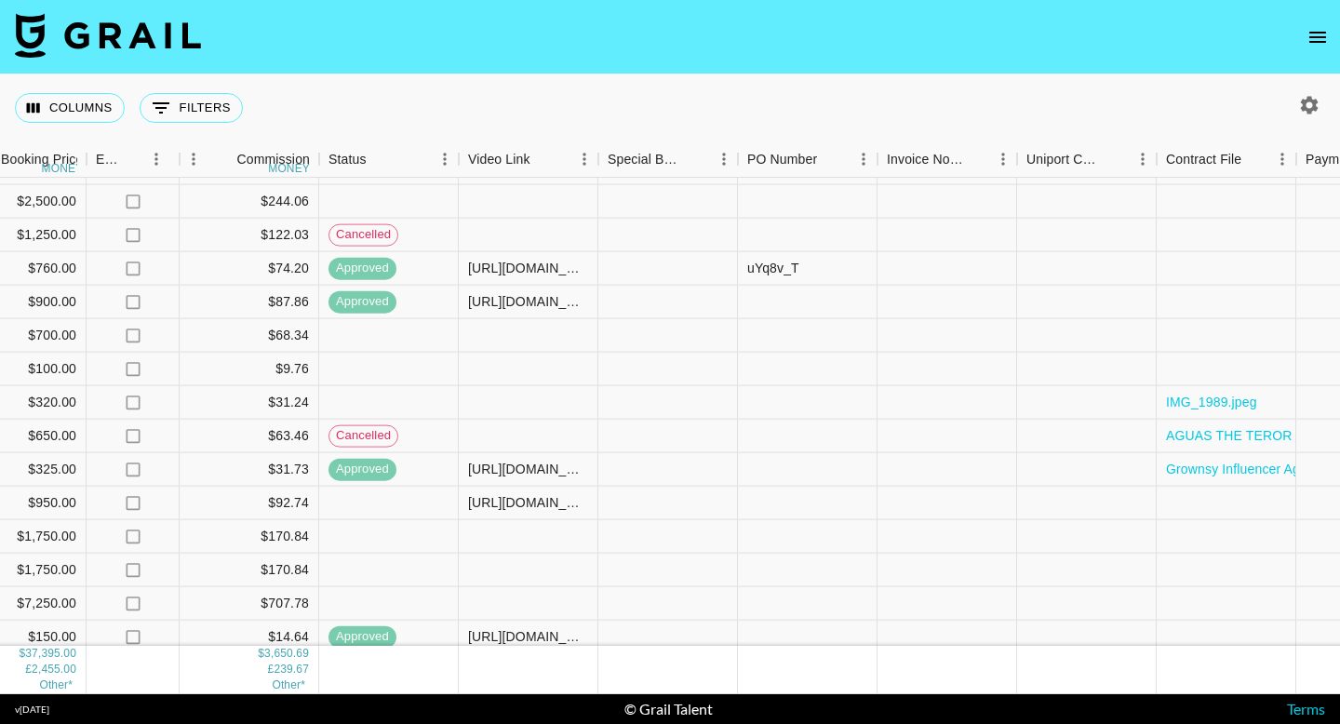
scroll to position [990, 1749]
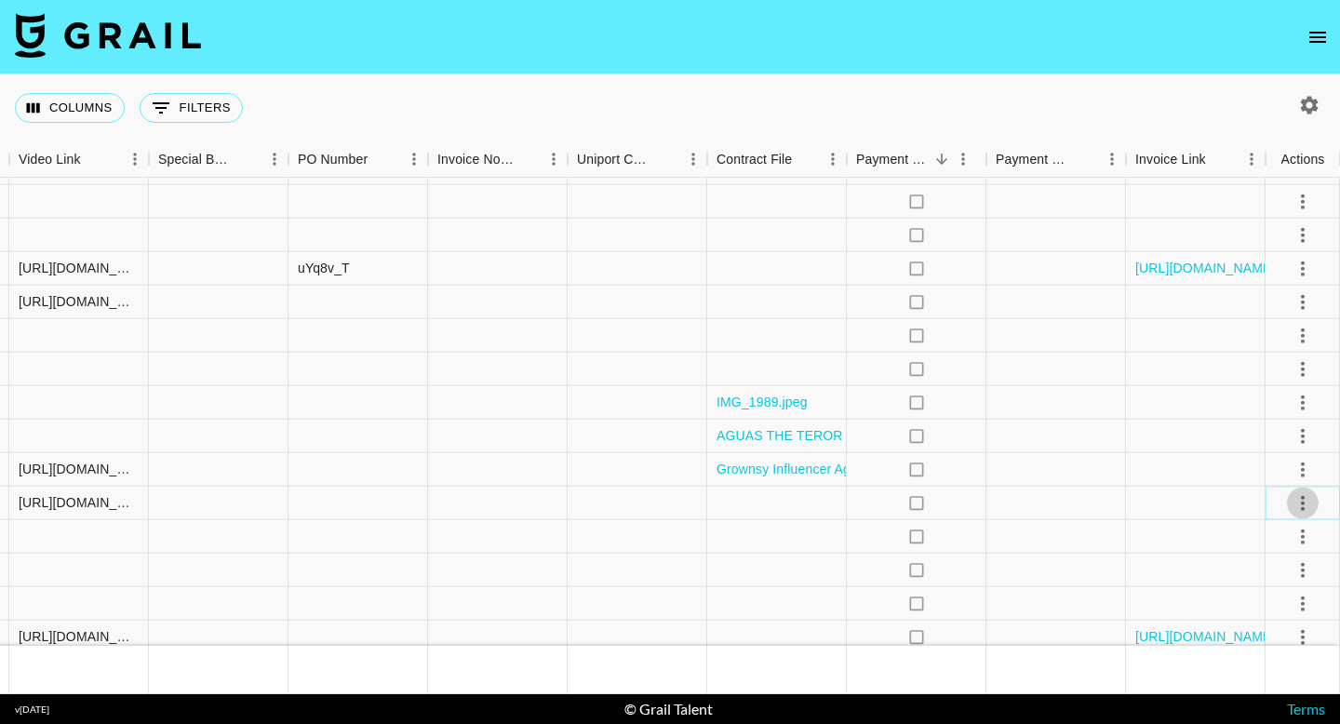
click at [1301, 501] on icon "select merge strategy" at bounding box center [1303, 502] width 4 height 15
click at [1288, 542] on li "Confirm" at bounding box center [1279, 542] width 121 height 33
click at [1272, 678] on div "Approve" at bounding box center [1262, 676] width 57 height 22
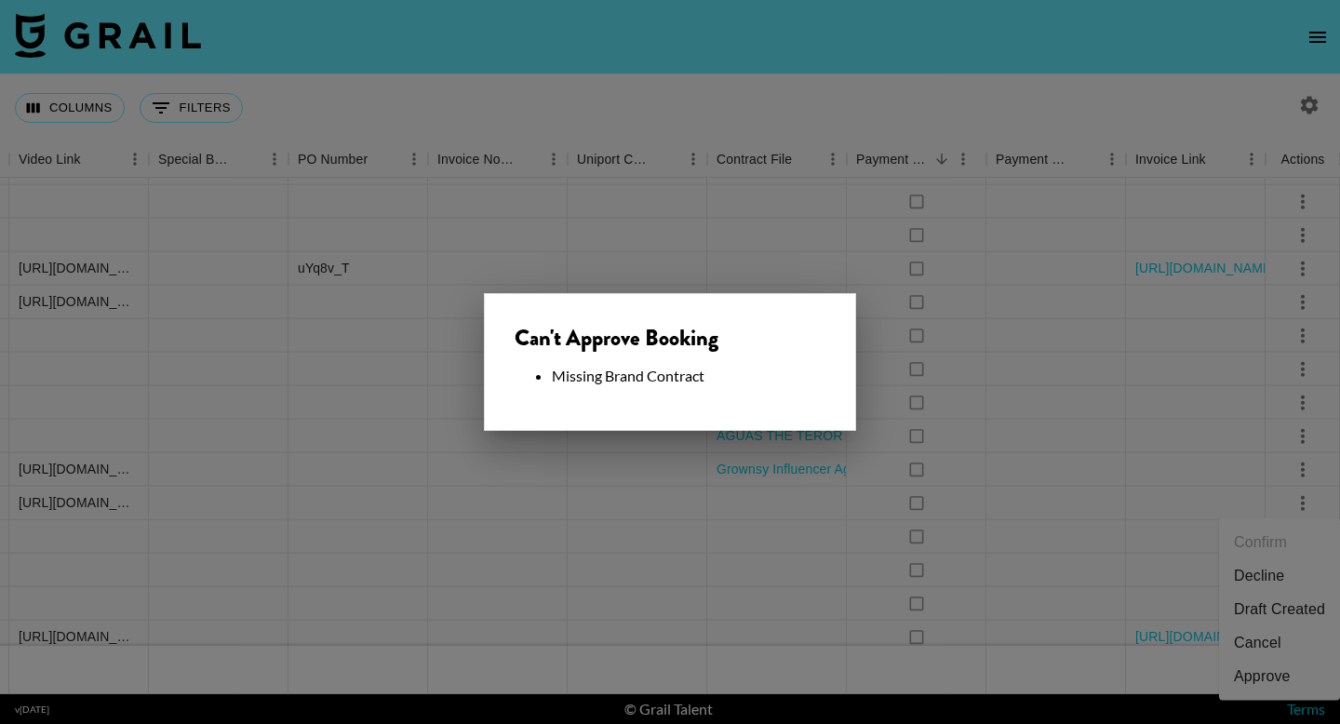
click at [1009, 477] on div at bounding box center [670, 362] width 1340 height 724
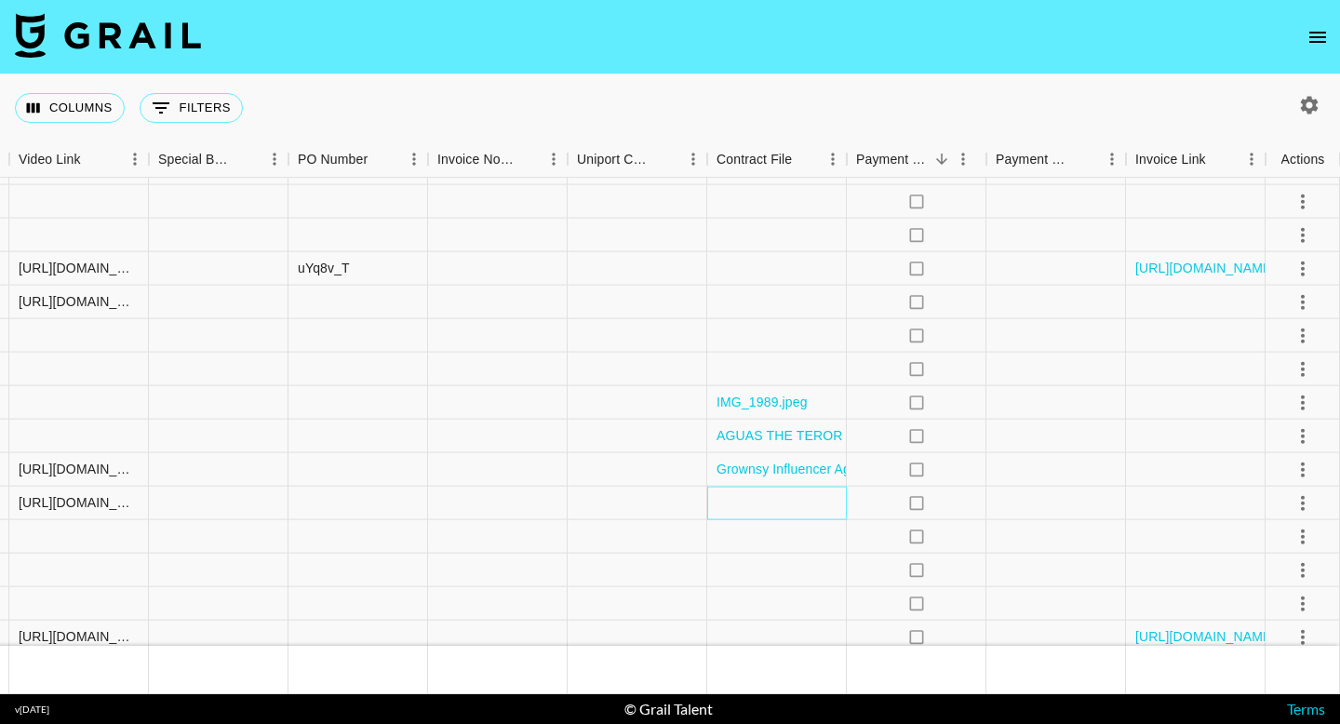
click at [745, 505] on div at bounding box center [777, 503] width 140 height 33
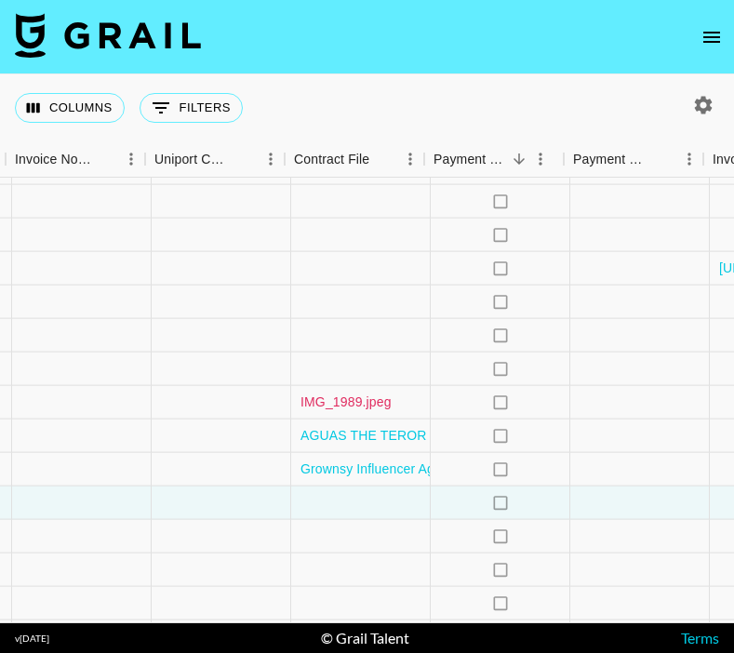
scroll to position [990, 2171]
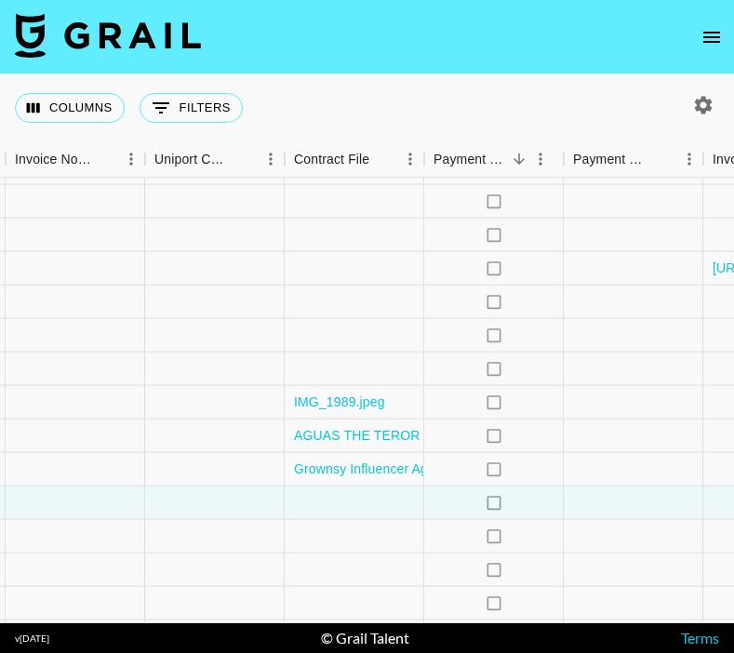
click at [367, 506] on div at bounding box center [355, 503] width 140 height 33
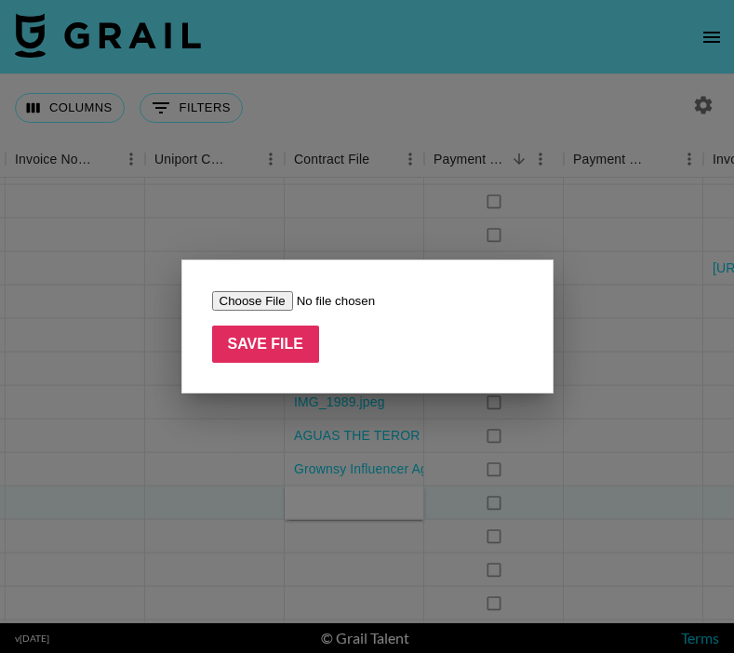
click at [264, 303] on input "file" at bounding box center [329, 301] width 235 height 20
type input "C:\fakepath\July-[PolyBuzz] Contract for @[PERSON_NAME].[PERSON_NAME] (2).docx"
click at [287, 339] on input "Save File" at bounding box center [266, 344] width 108 height 37
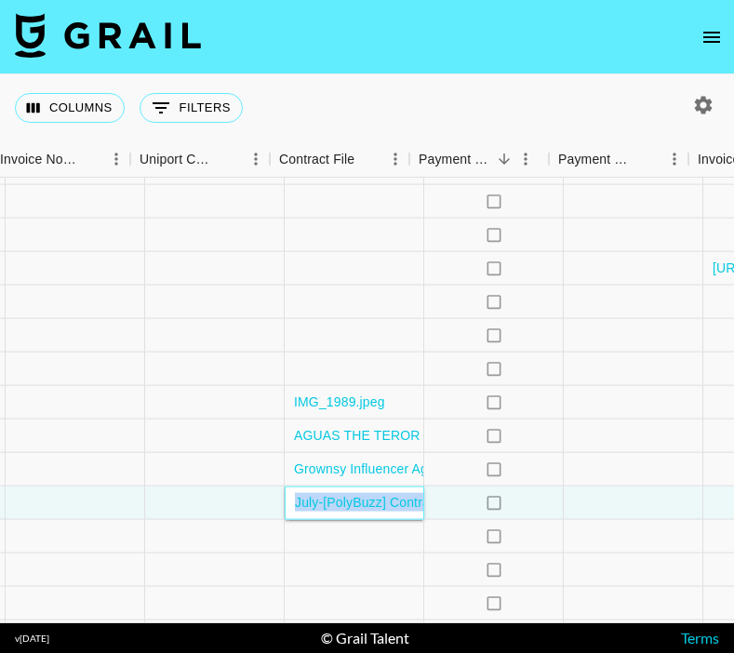
scroll to position [990, 2355]
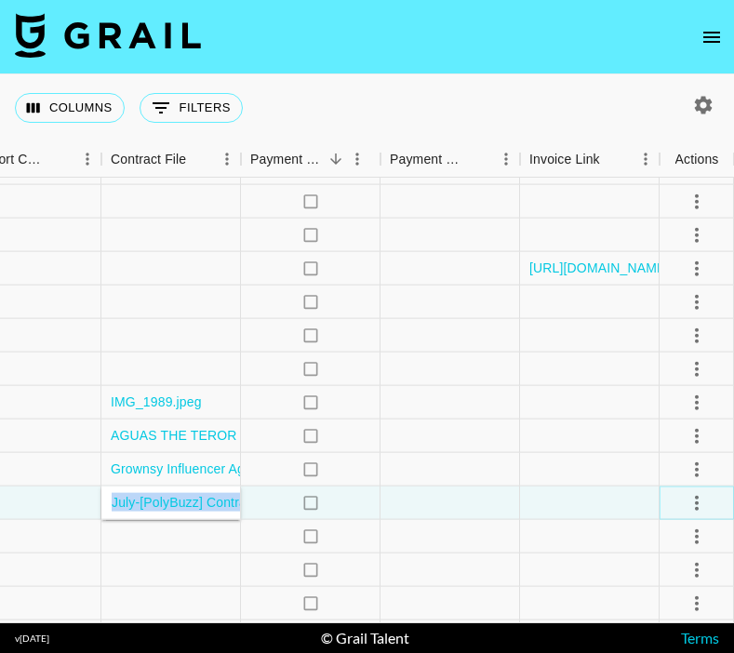
click at [703, 505] on icon "select merge strategy" at bounding box center [697, 502] width 22 height 22
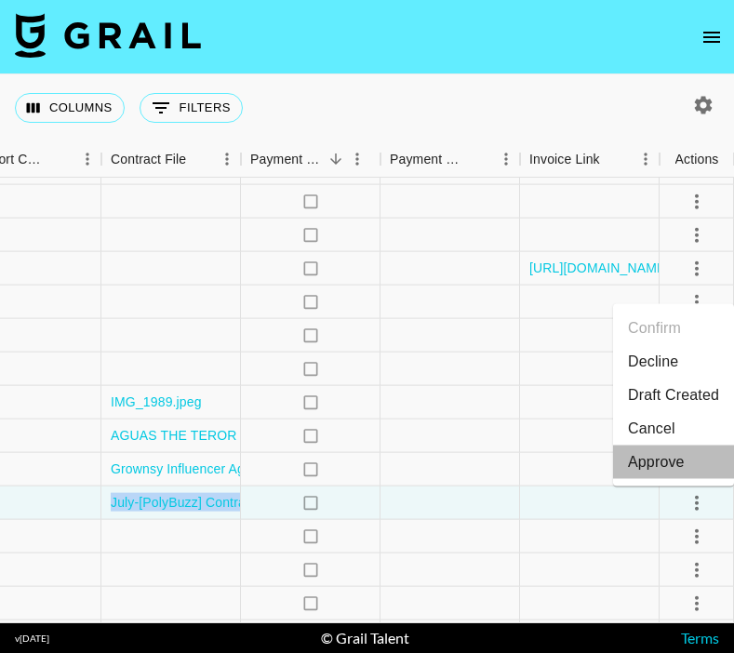
click at [667, 457] on div "Approve" at bounding box center [656, 462] width 57 height 22
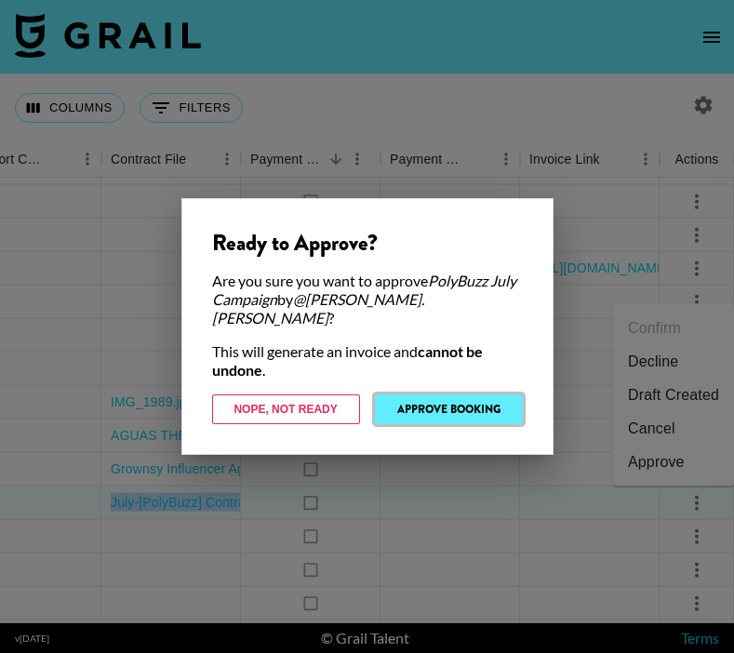
click at [485, 407] on button "Approve Booking" at bounding box center [449, 409] width 148 height 30
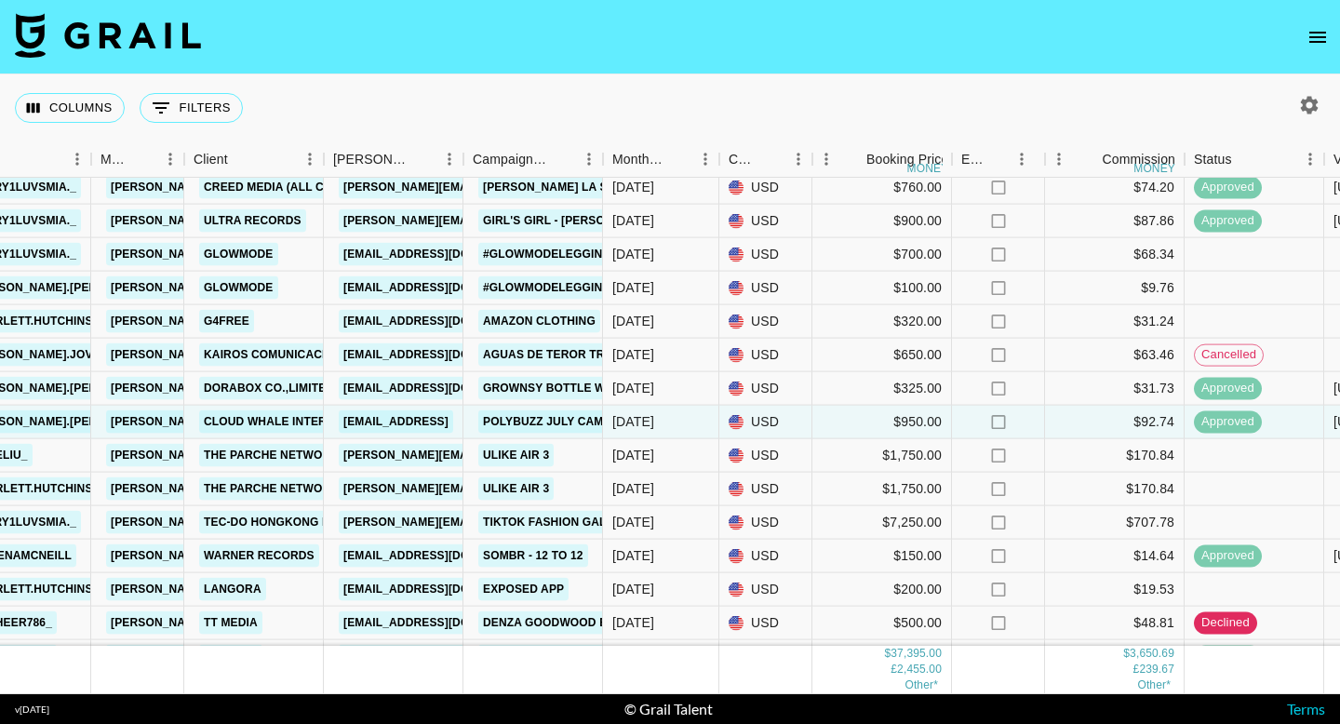
scroll to position [1332, 434]
